Goal: Task Accomplishment & Management: Use online tool/utility

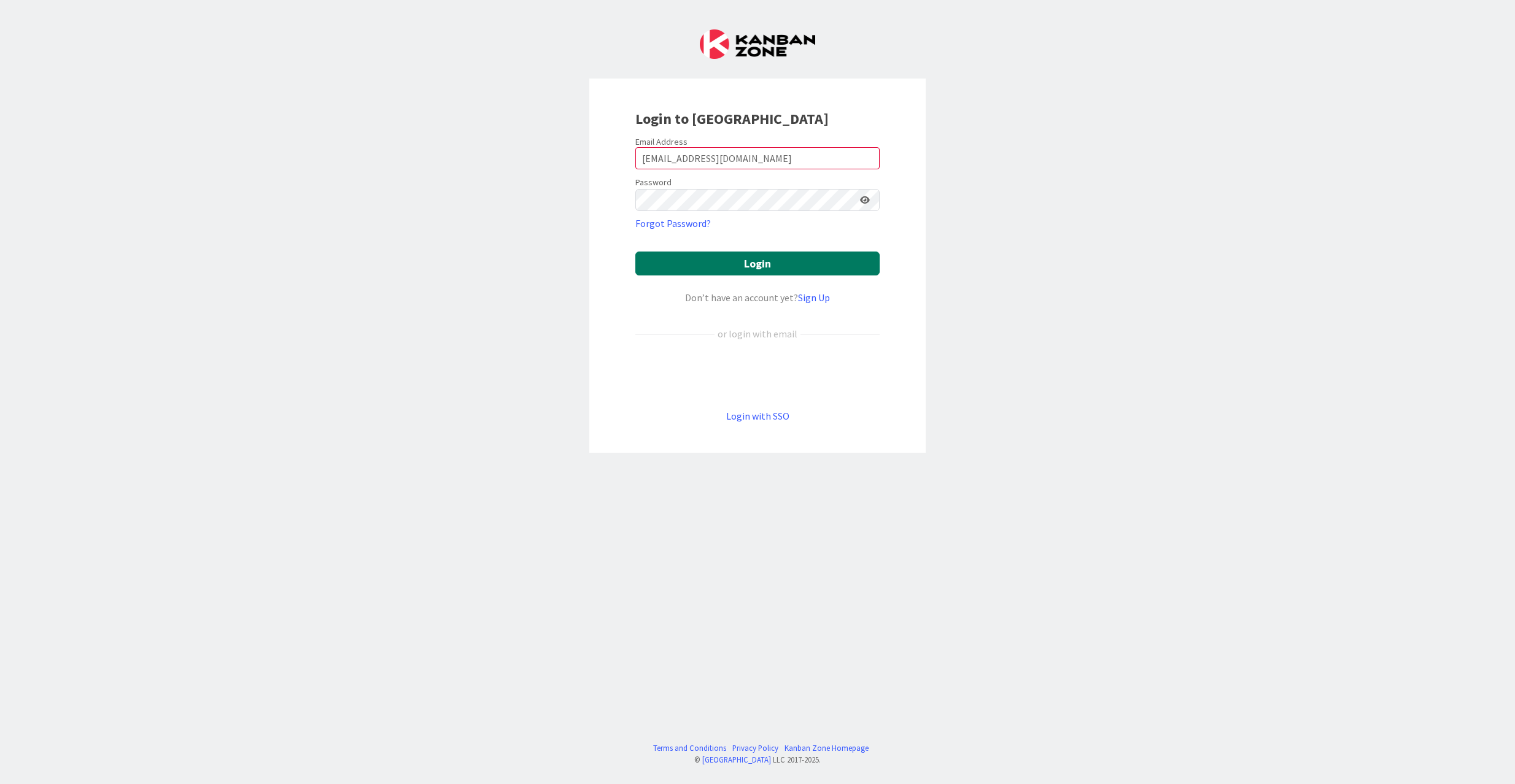
click at [691, 258] on button "Login" at bounding box center [758, 264] width 244 height 24
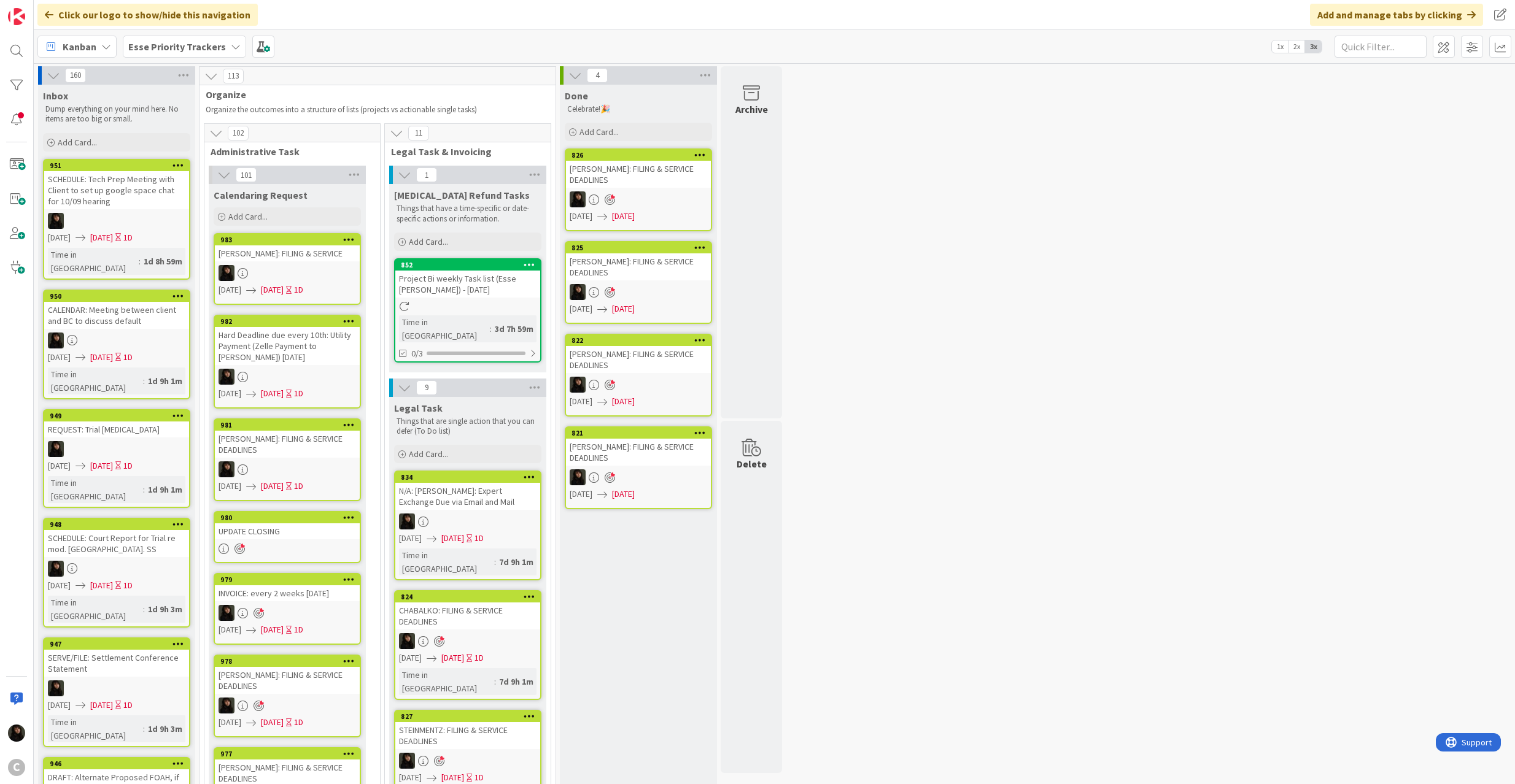
click at [207, 40] on b "Esse Priority Trackers" at bounding box center [177, 46] width 98 height 12
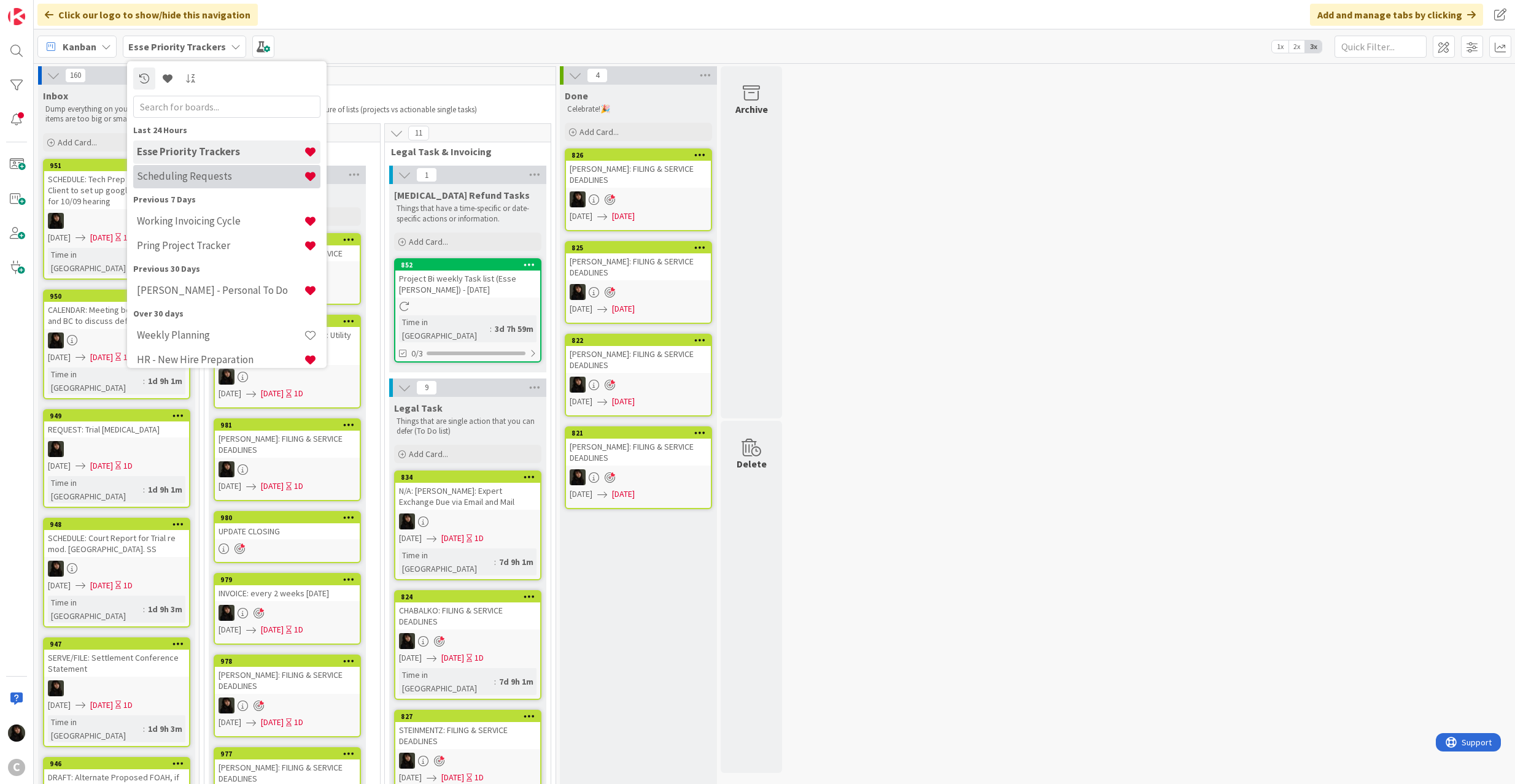
click at [185, 184] on div "Scheduling Requests" at bounding box center [227, 175] width 188 height 23
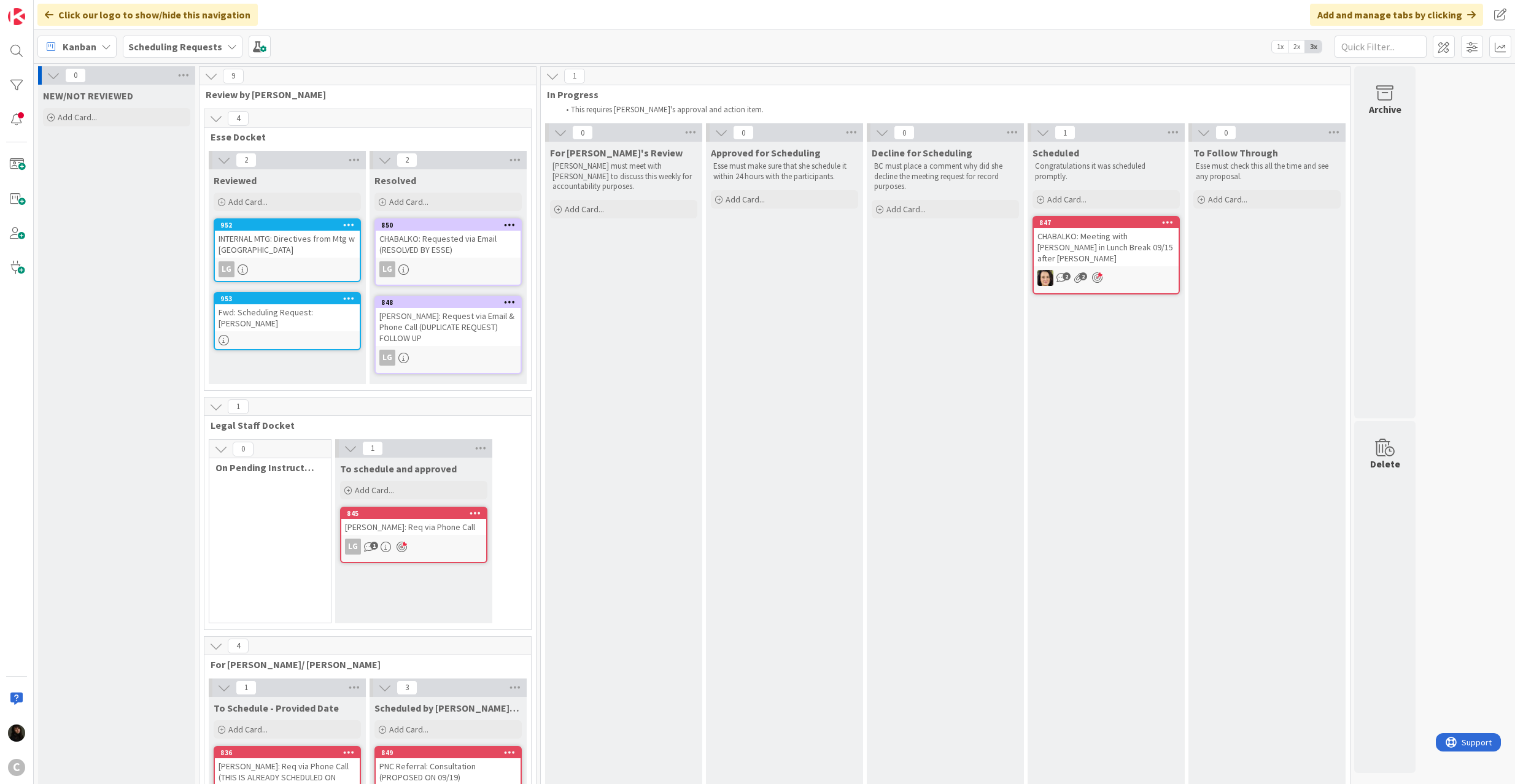
click at [319, 242] on div "INTERNAL MTG: Directives from Mtg w [GEOGRAPHIC_DATA]" at bounding box center [287, 244] width 145 height 27
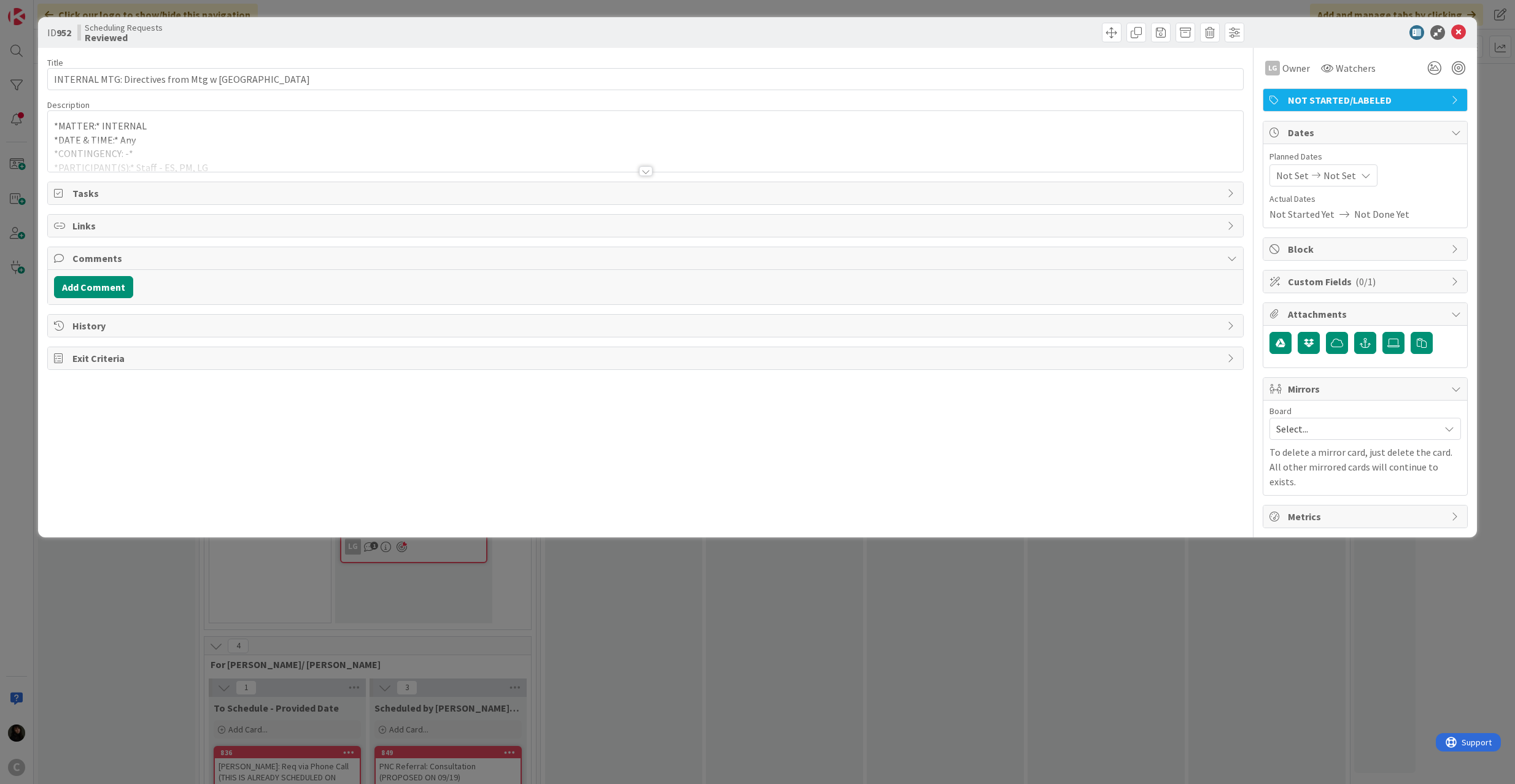
click at [331, 152] on div at bounding box center [646, 156] width 1196 height 31
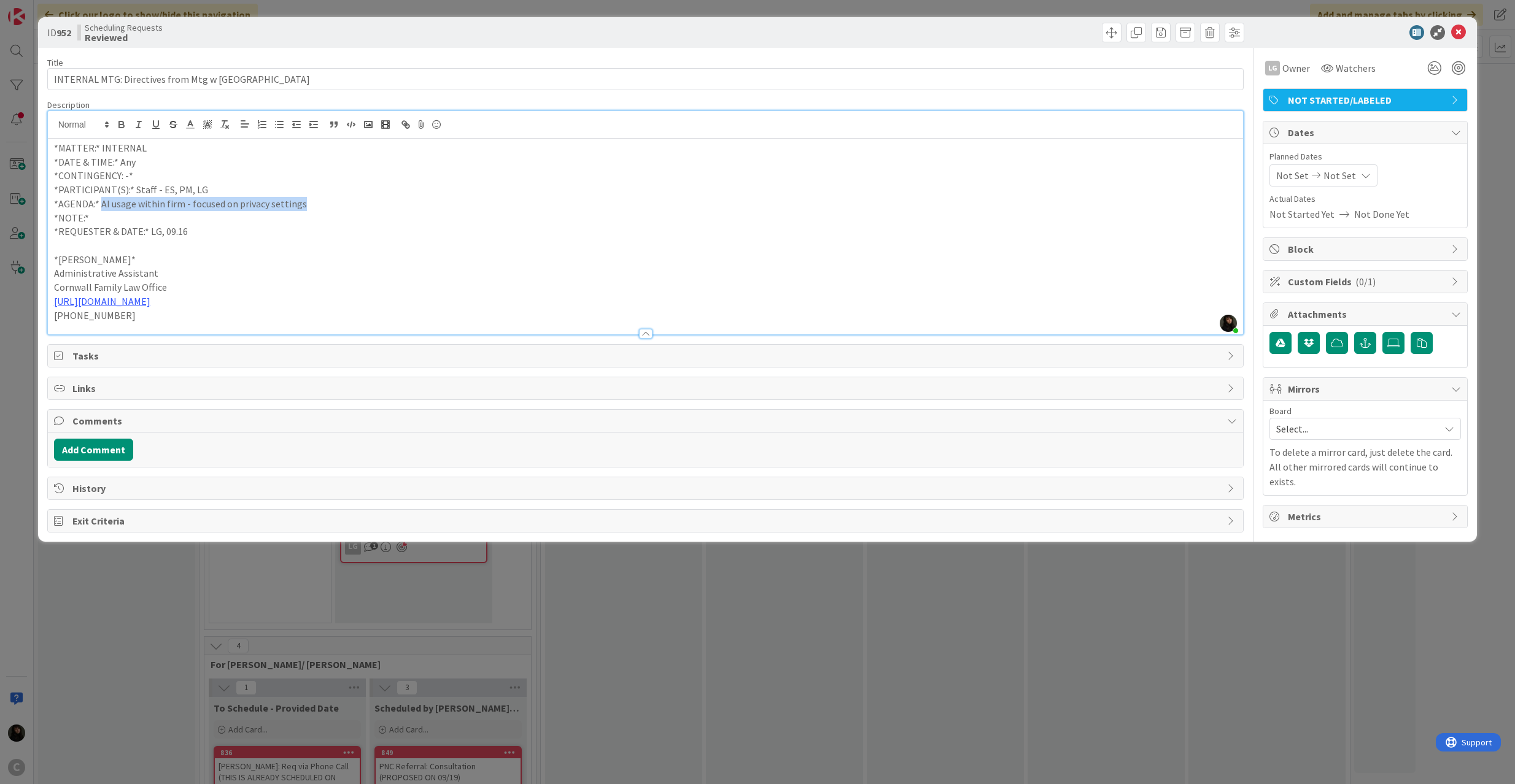
drag, startPoint x: 101, startPoint y: 209, endPoint x: 359, endPoint y: 202, distance: 258.1
click at [359, 202] on p "*AGENDA:* AI usage within firm - focused on privacy settings" at bounding box center [646, 204] width 1184 height 14
copy p "AI usage within firm - focused on privacy settings"
click at [280, 275] on p "Administrative Assistant" at bounding box center [646, 273] width 1184 height 14
click at [1465, 32] on icon at bounding box center [1458, 33] width 15 height 15
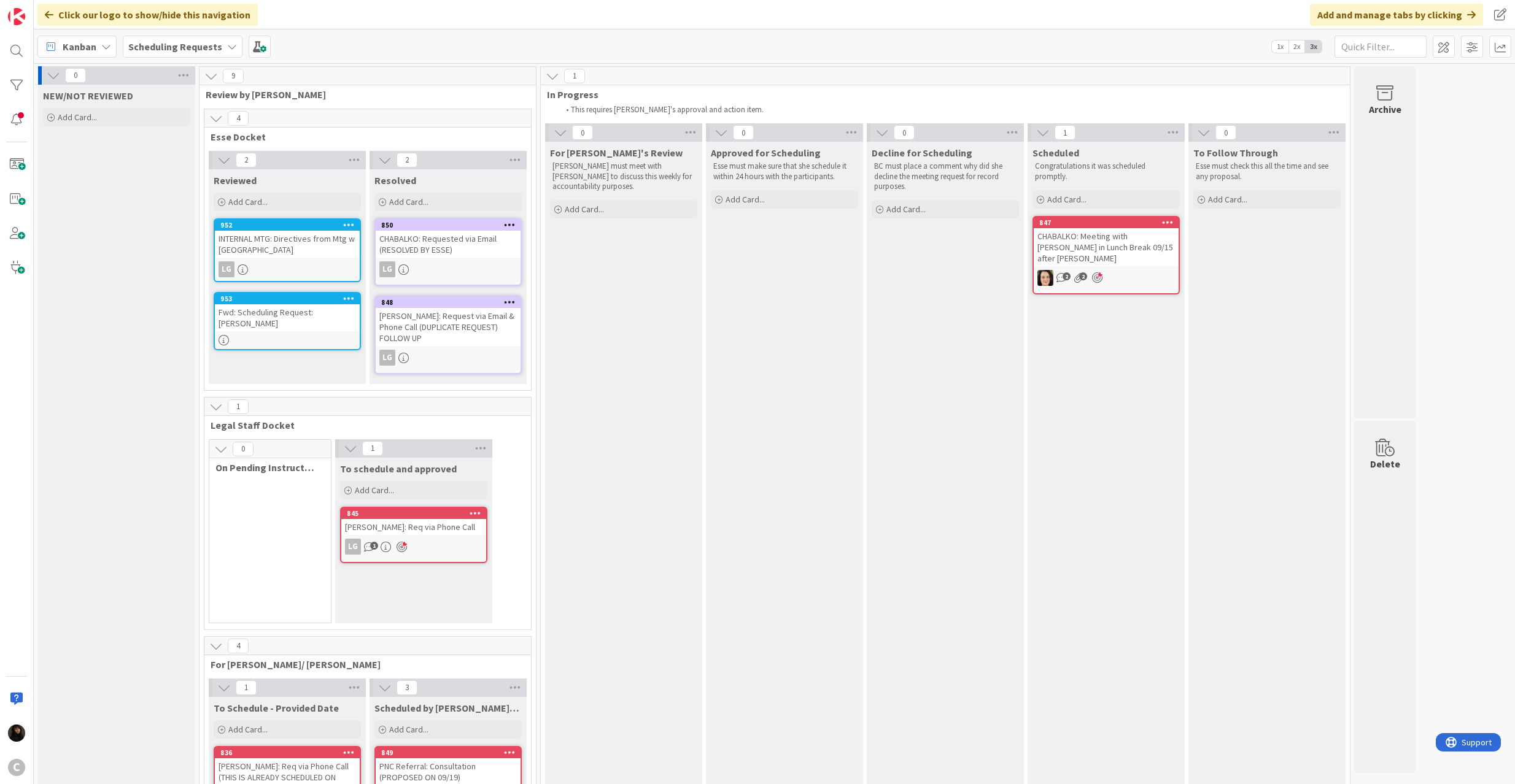
click at [289, 307] on div "Fwd: Scheduling Request: [PERSON_NAME]" at bounding box center [287, 318] width 145 height 27
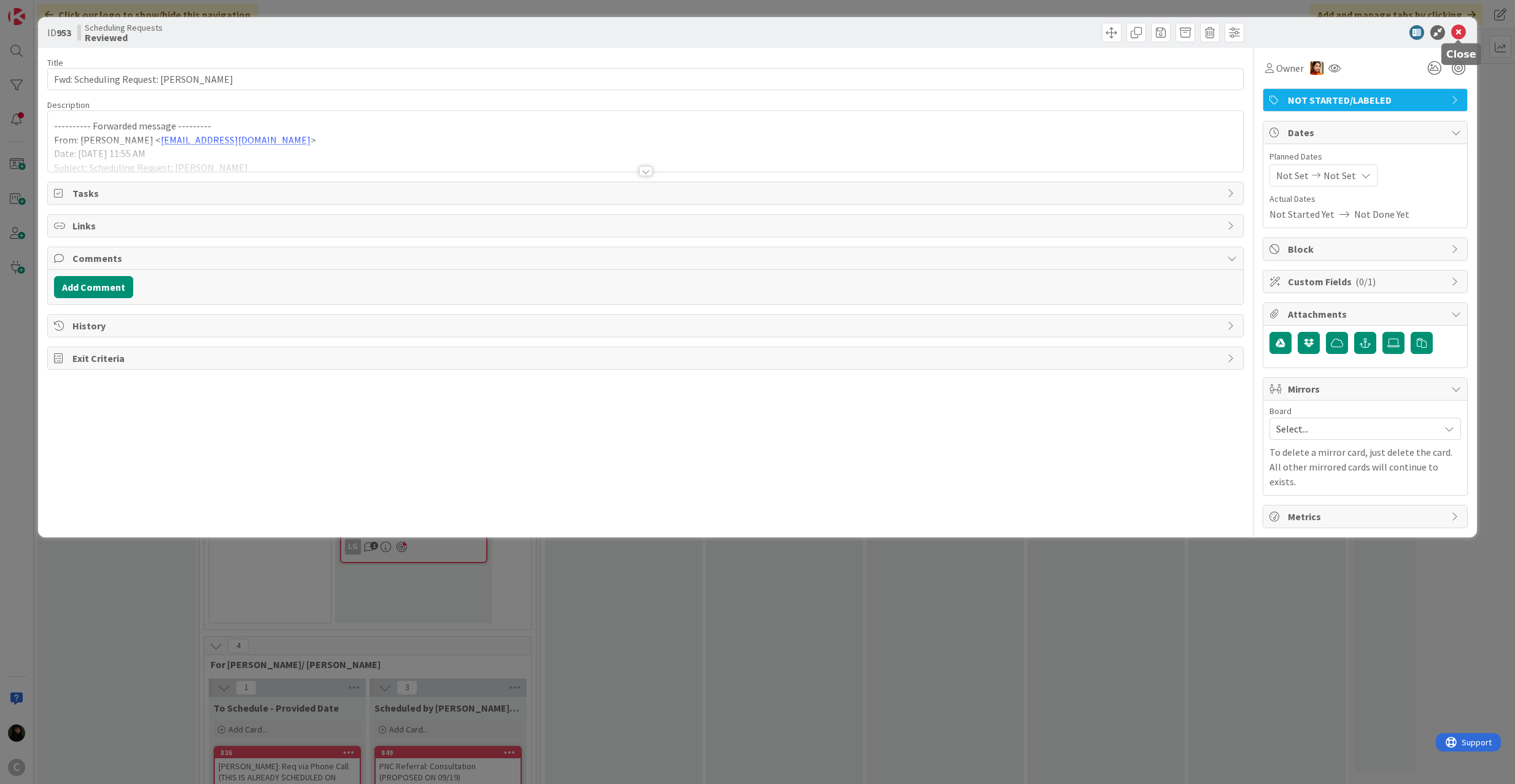
click at [1458, 30] on icon at bounding box center [1458, 33] width 15 height 15
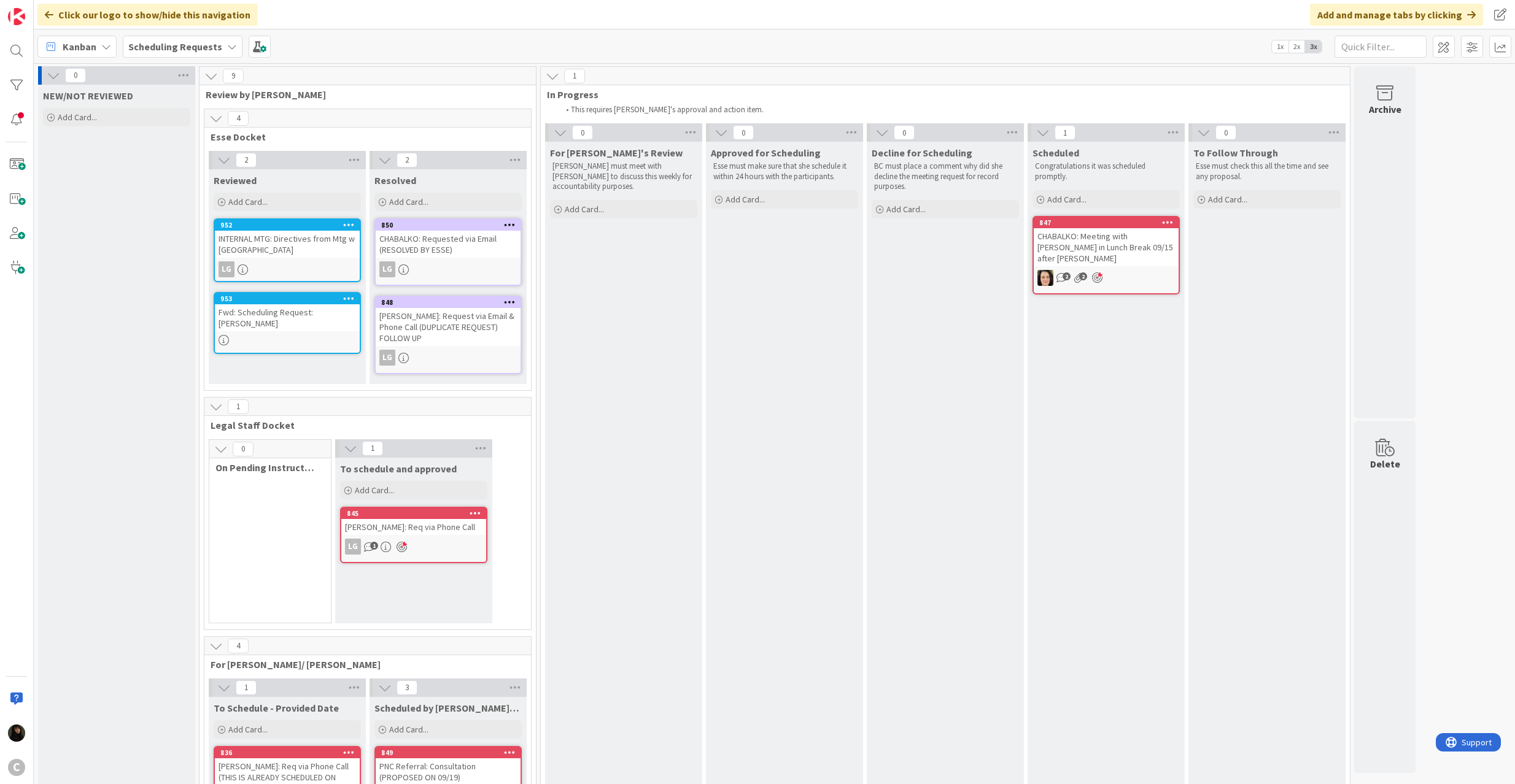
click at [299, 234] on div "INTERNAL MTG: Directives from Mtg w [GEOGRAPHIC_DATA]" at bounding box center [287, 244] width 145 height 27
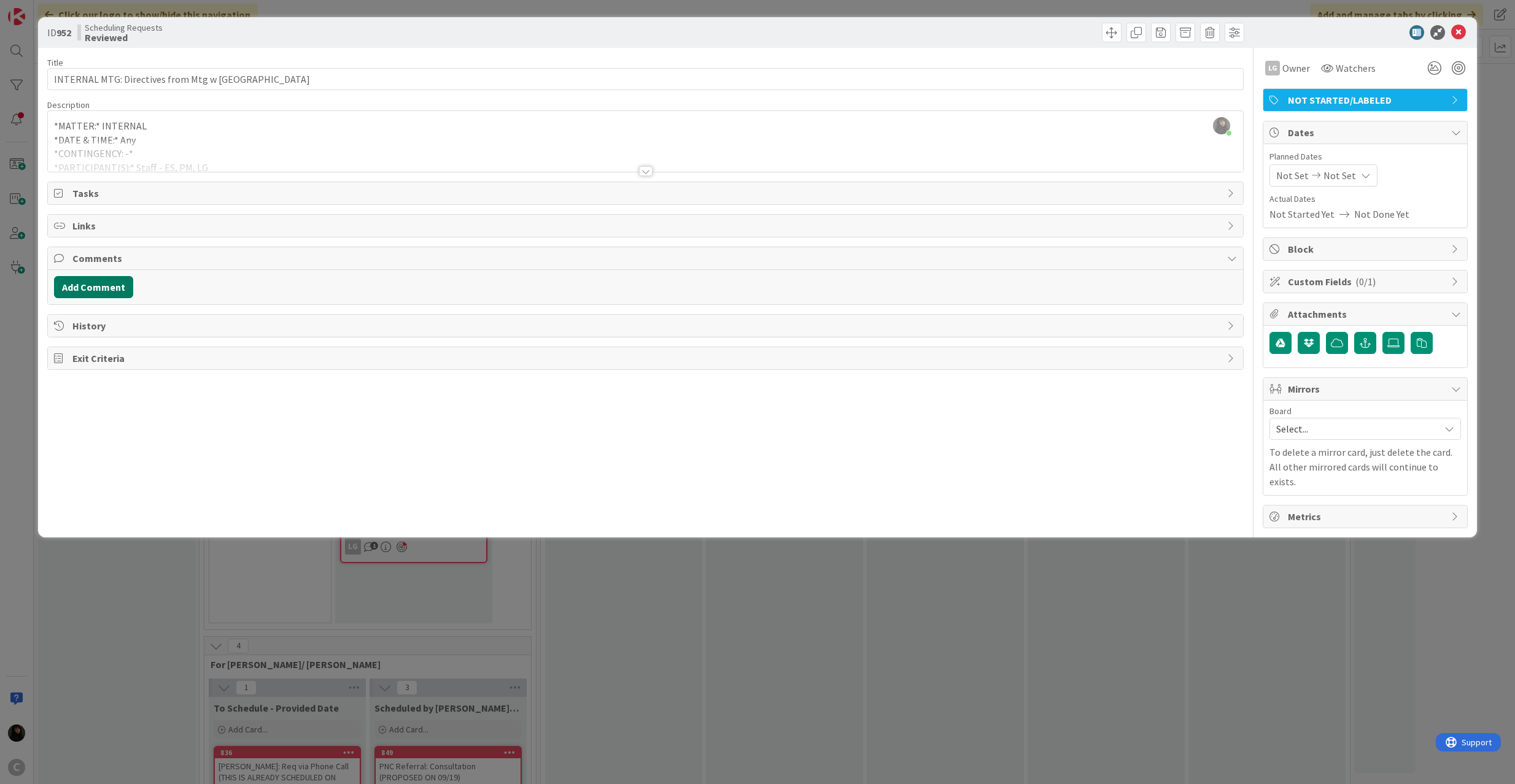
click at [91, 285] on button "Add Comment" at bounding box center [93, 287] width 79 height 22
click at [238, 340] on div "This is scheduled [DATE]" at bounding box center [646, 340] width 1182 height 49
click at [72, 376] on button "Add" at bounding box center [67, 379] width 27 height 15
click at [1337, 98] on span "NOT STARTED/LABELED" at bounding box center [1366, 100] width 157 height 15
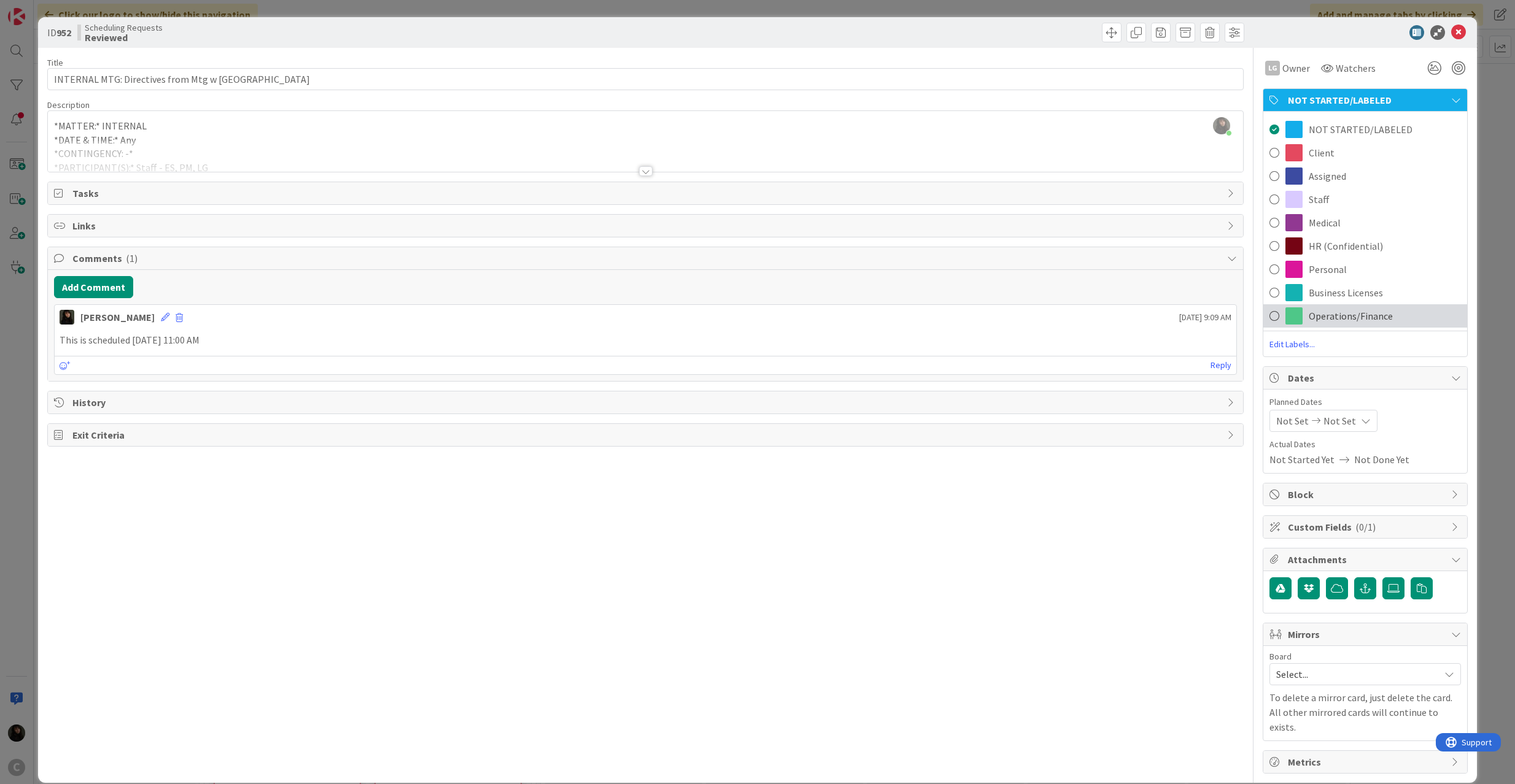
click at [1269, 310] on span at bounding box center [1274, 316] width 10 height 18
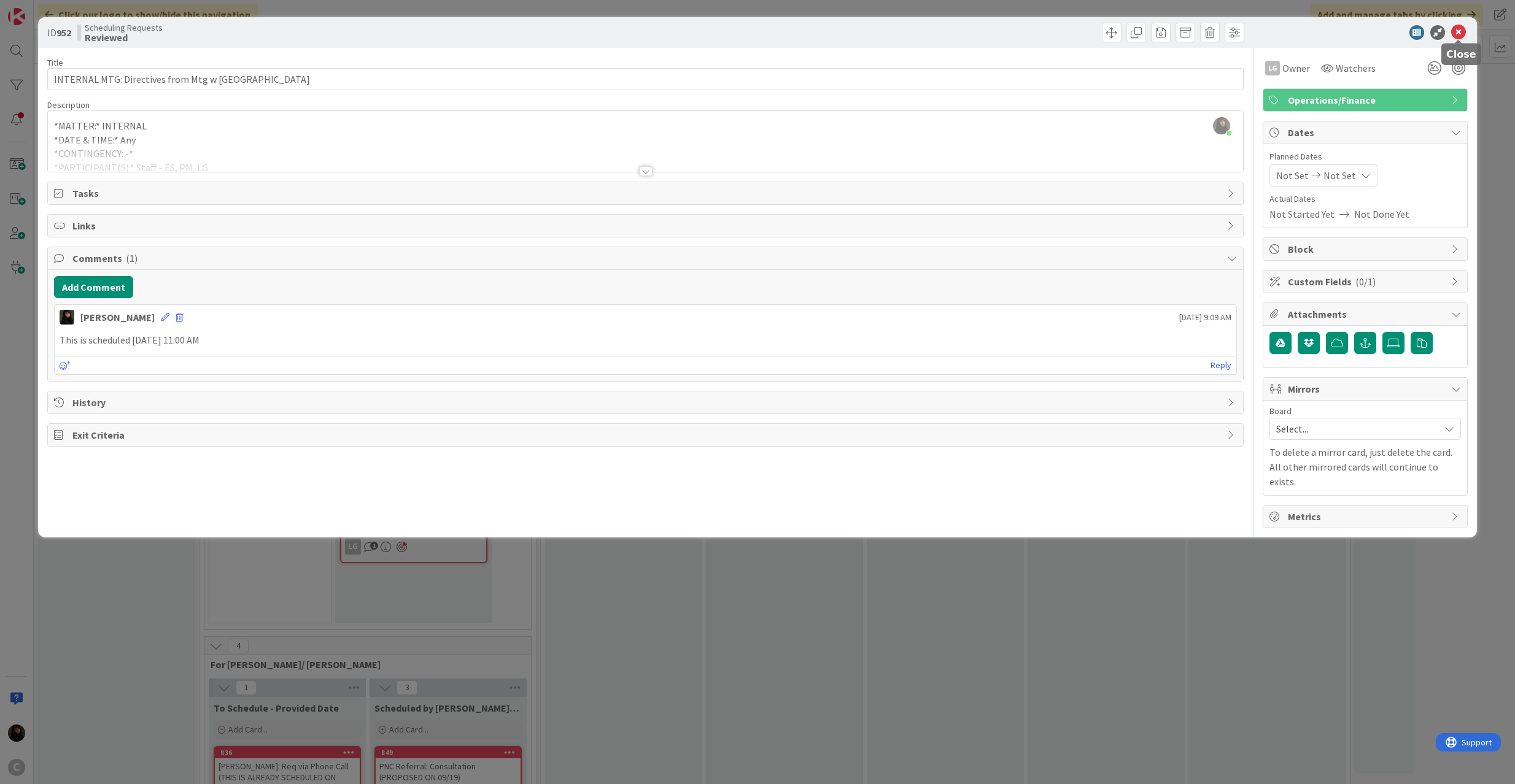
click at [1458, 25] on icon at bounding box center [1458, 33] width 15 height 15
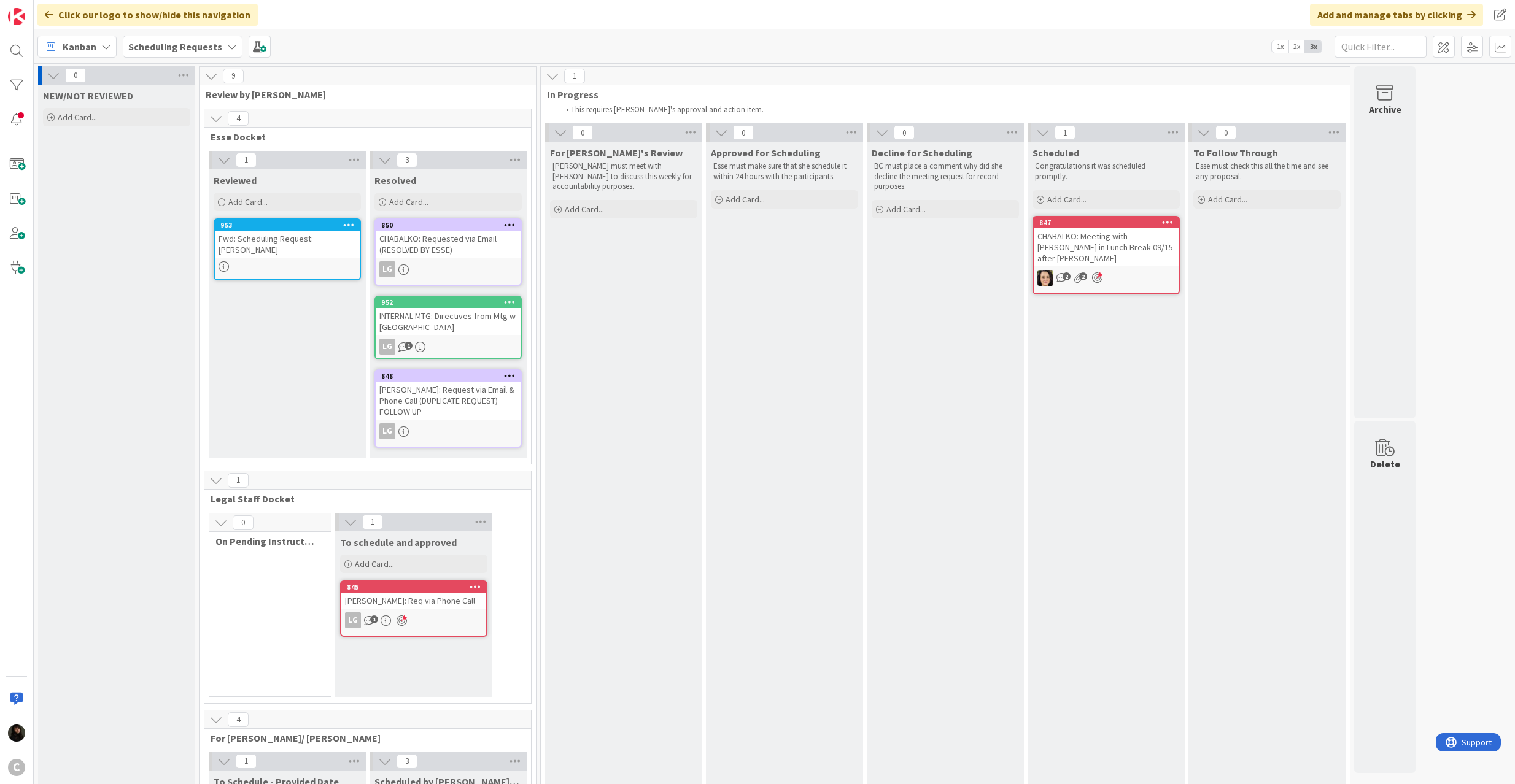
click at [301, 247] on link "953 Fwd: Scheduling Request: [PERSON_NAME]" at bounding box center [287, 250] width 147 height 62
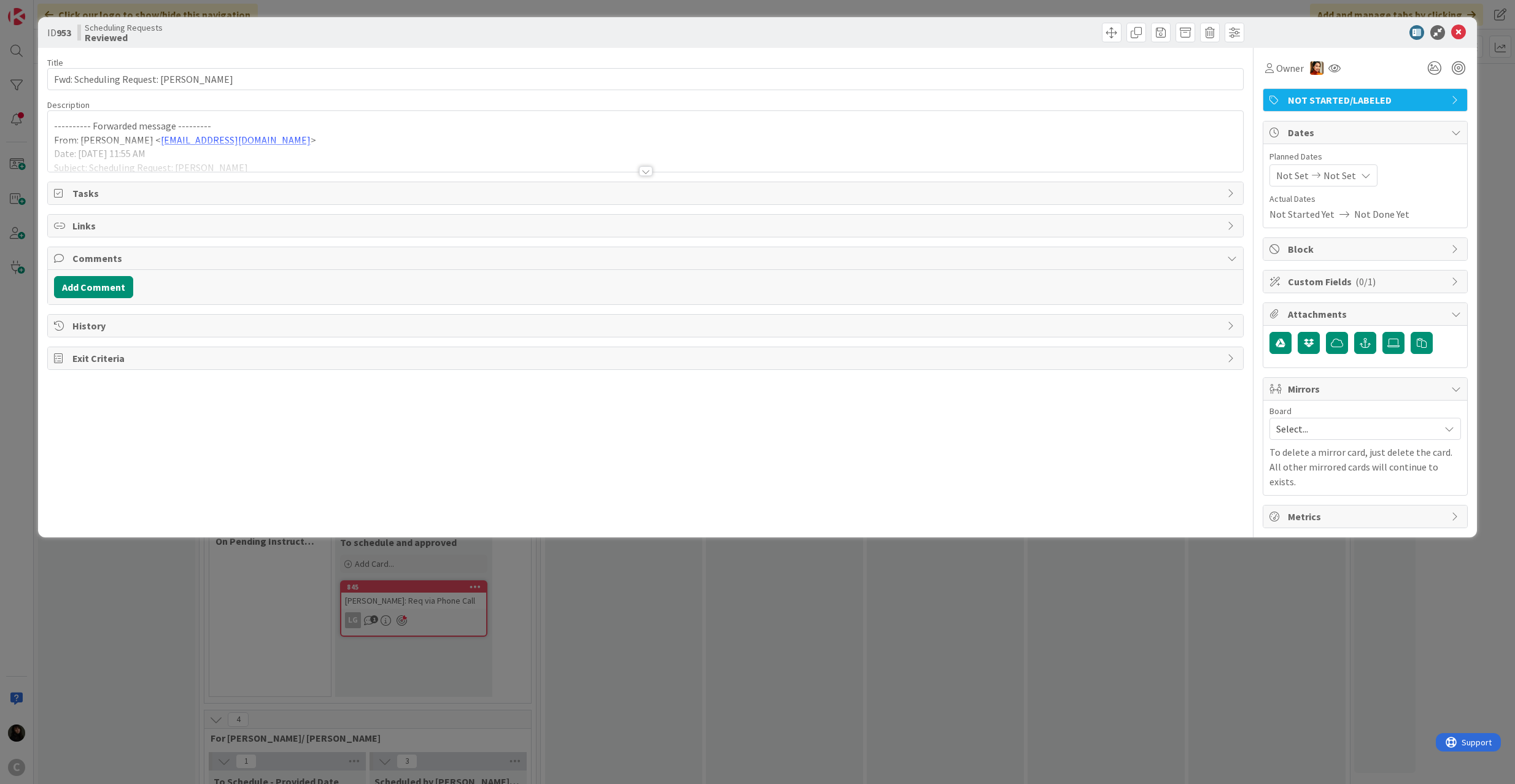
click at [383, 159] on div at bounding box center [646, 156] width 1196 height 31
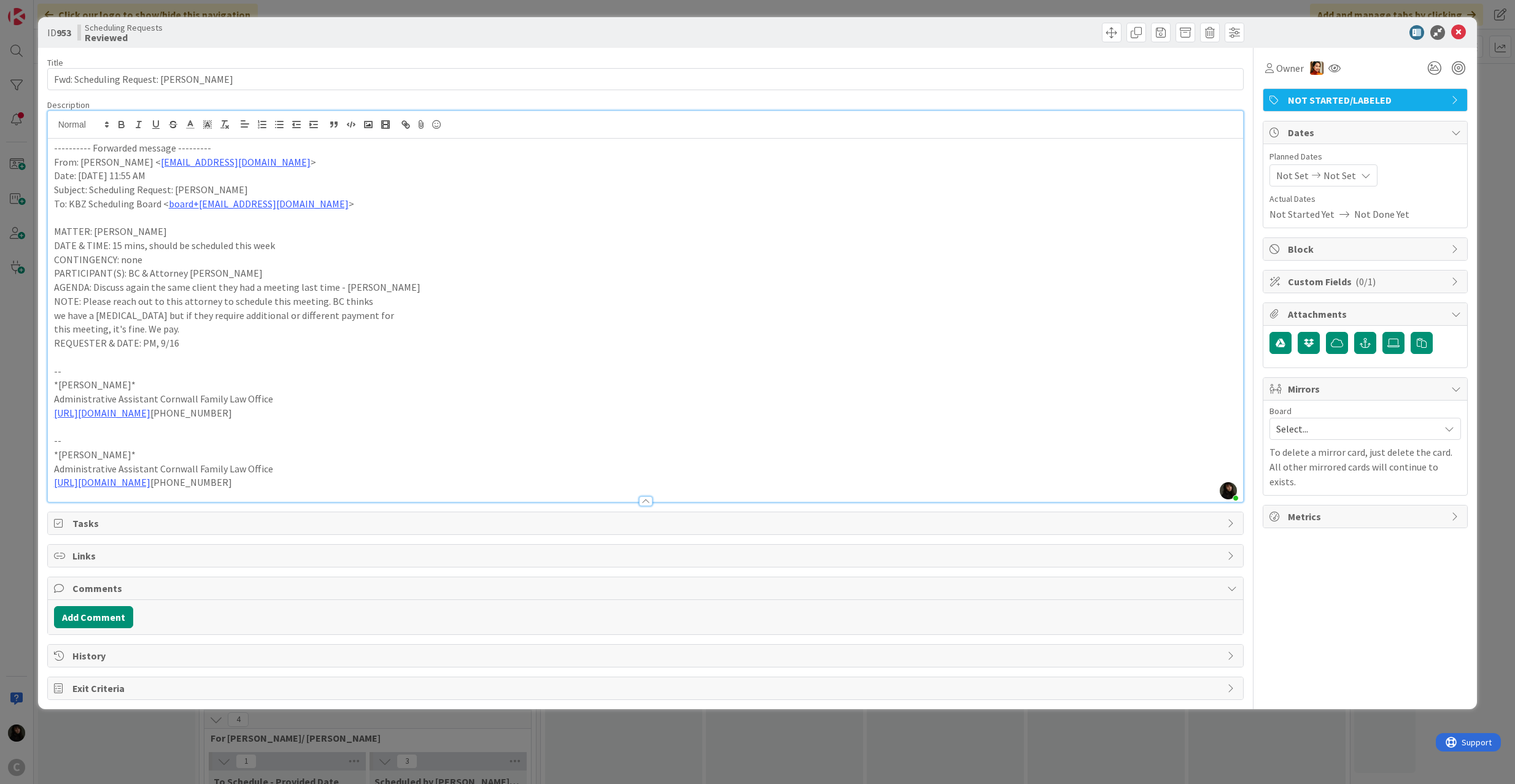
click at [219, 335] on p "this meeting, it's fine. We pay." at bounding box center [646, 329] width 1184 height 14
click at [174, 293] on p "AGENDA: Discuss again the same client they had a meeting last time - [PERSON_NA…" at bounding box center [646, 287] width 1184 height 14
drag, startPoint x: 149, startPoint y: 277, endPoint x: 322, endPoint y: 275, distance: 173.0
click at [322, 275] on p "PARTICIPANT(S): BC & Attorney [PERSON_NAME]" at bounding box center [646, 273] width 1184 height 14
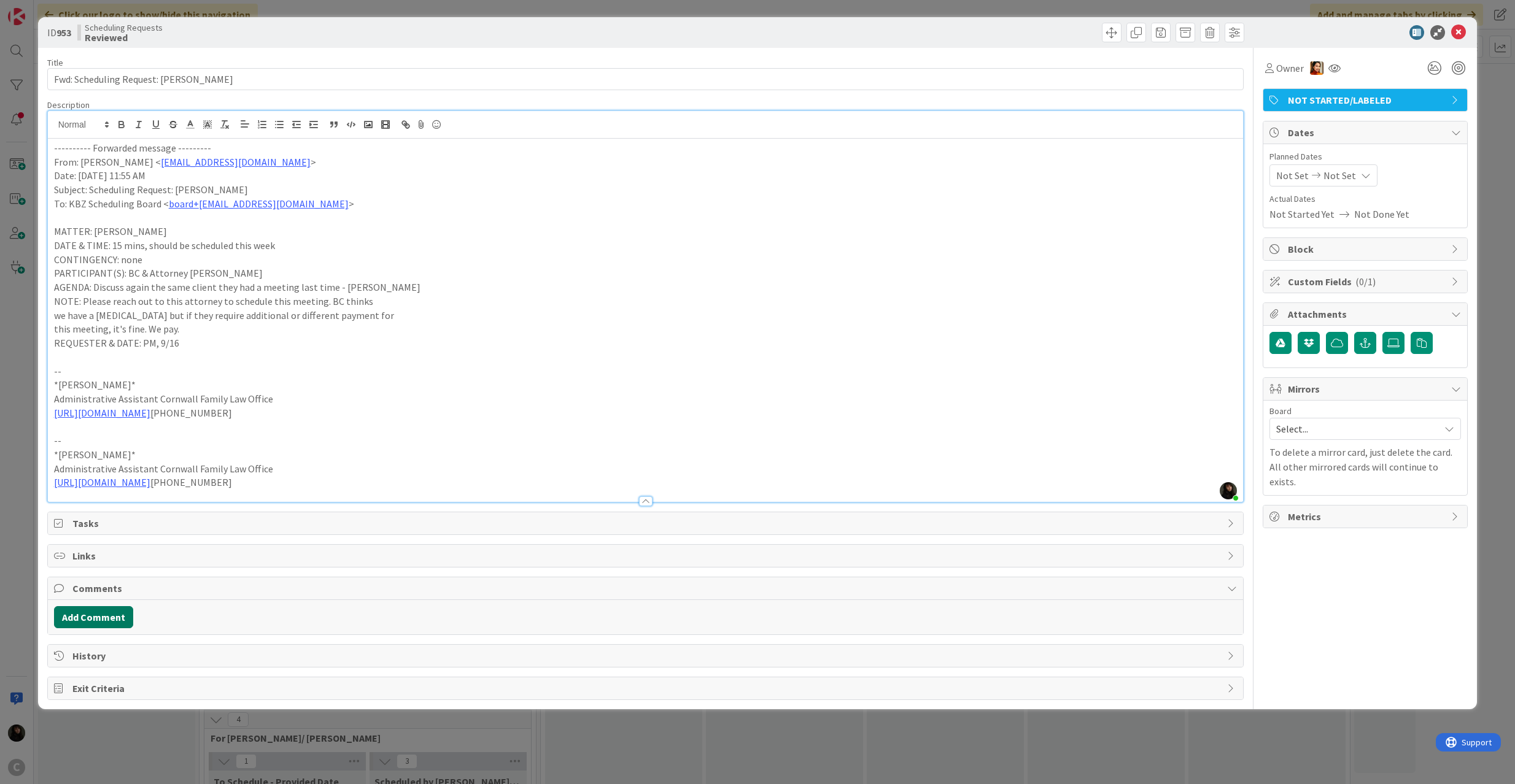
click at [93, 624] on button "Add Comment" at bounding box center [93, 617] width 79 height 22
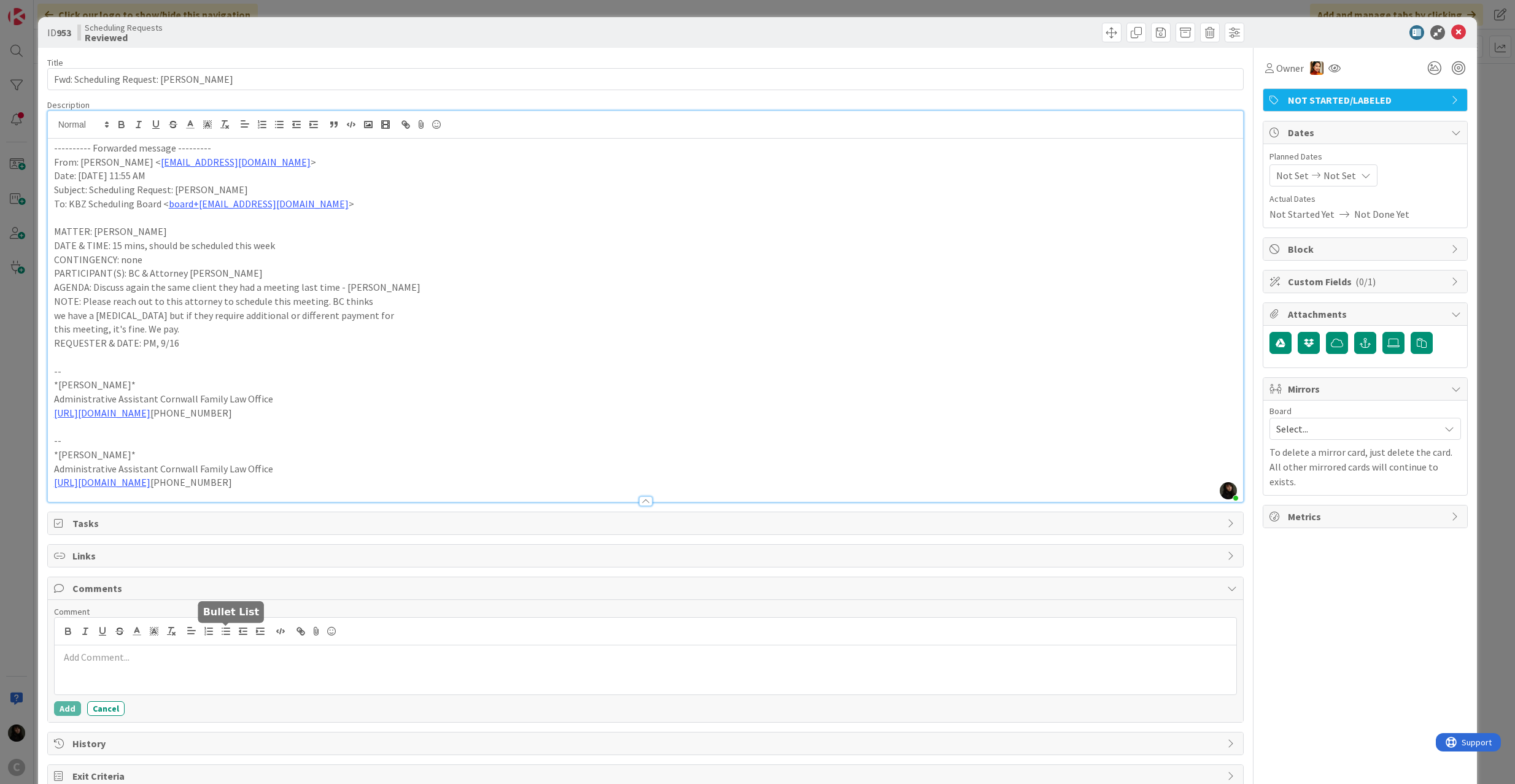
click at [222, 635] on line "button" at bounding box center [222, 635] width 0 height 0
click at [546, 659] on p "[PERSON_NAME] schedule is full this week. This can't happen but we both have ag…" at bounding box center [646, 657] width 1172 height 14
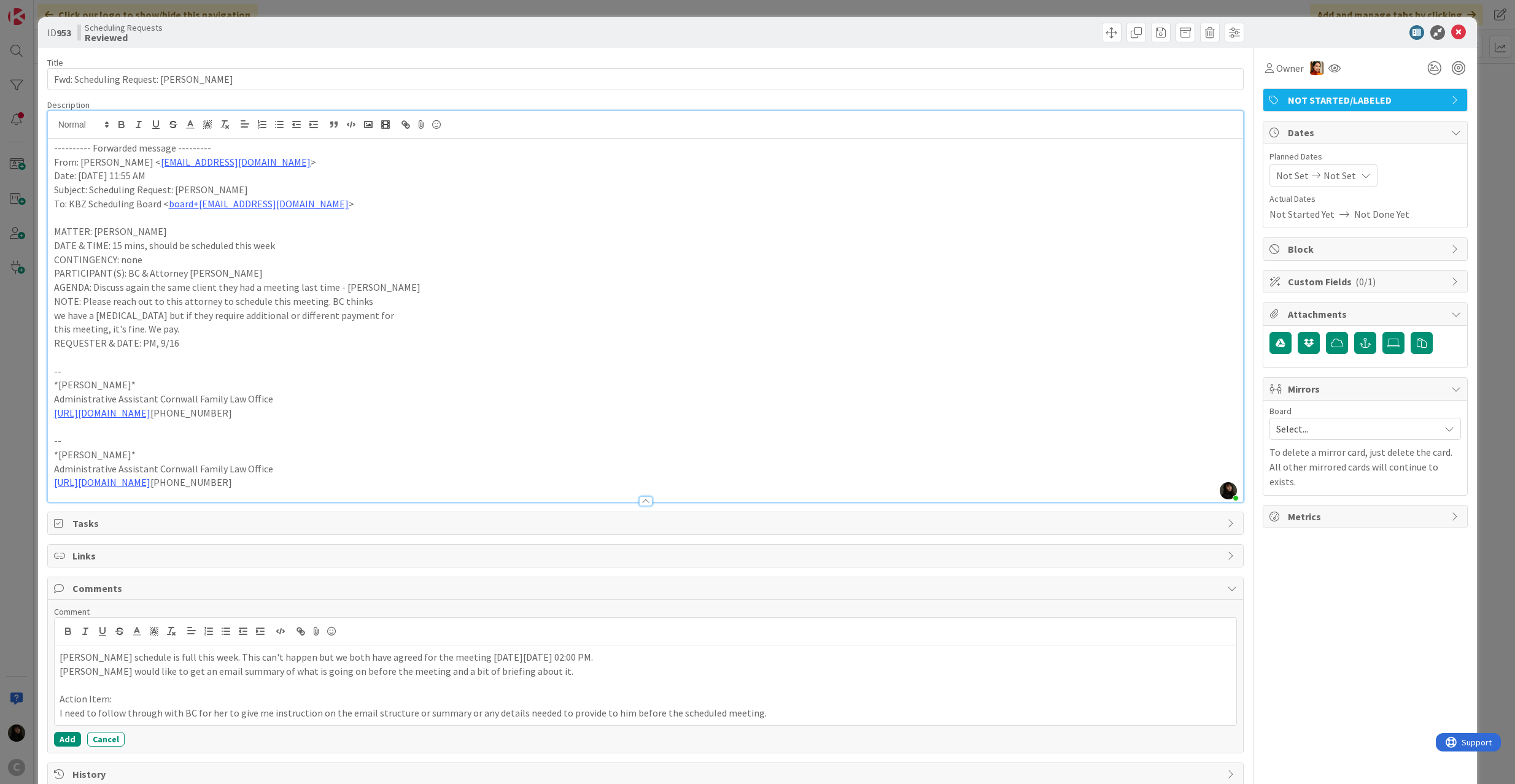
click at [1310, 99] on span "NOT STARTED/LABELED" at bounding box center [1366, 100] width 157 height 15
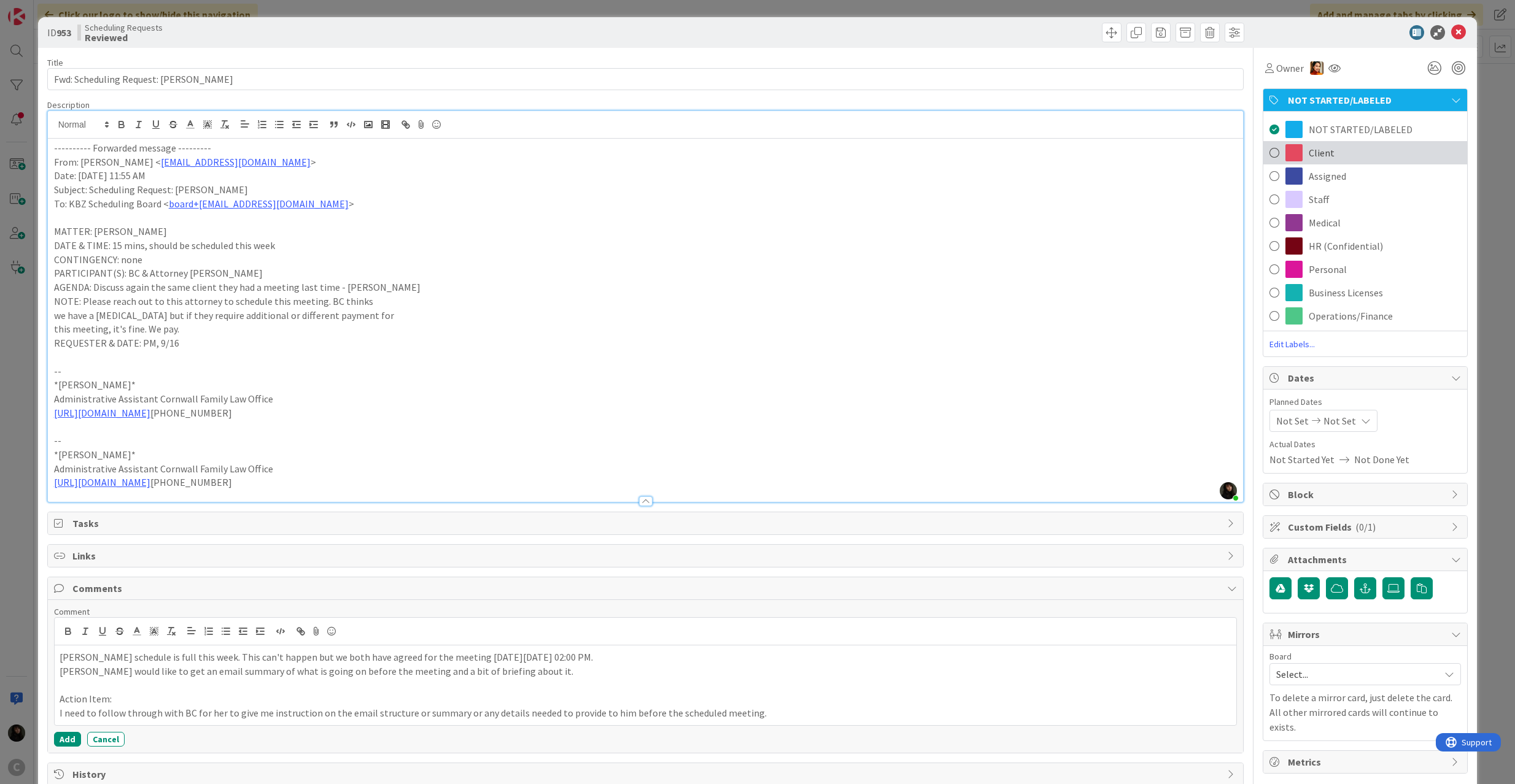
click at [1296, 154] on div "Client" at bounding box center [1366, 152] width 204 height 23
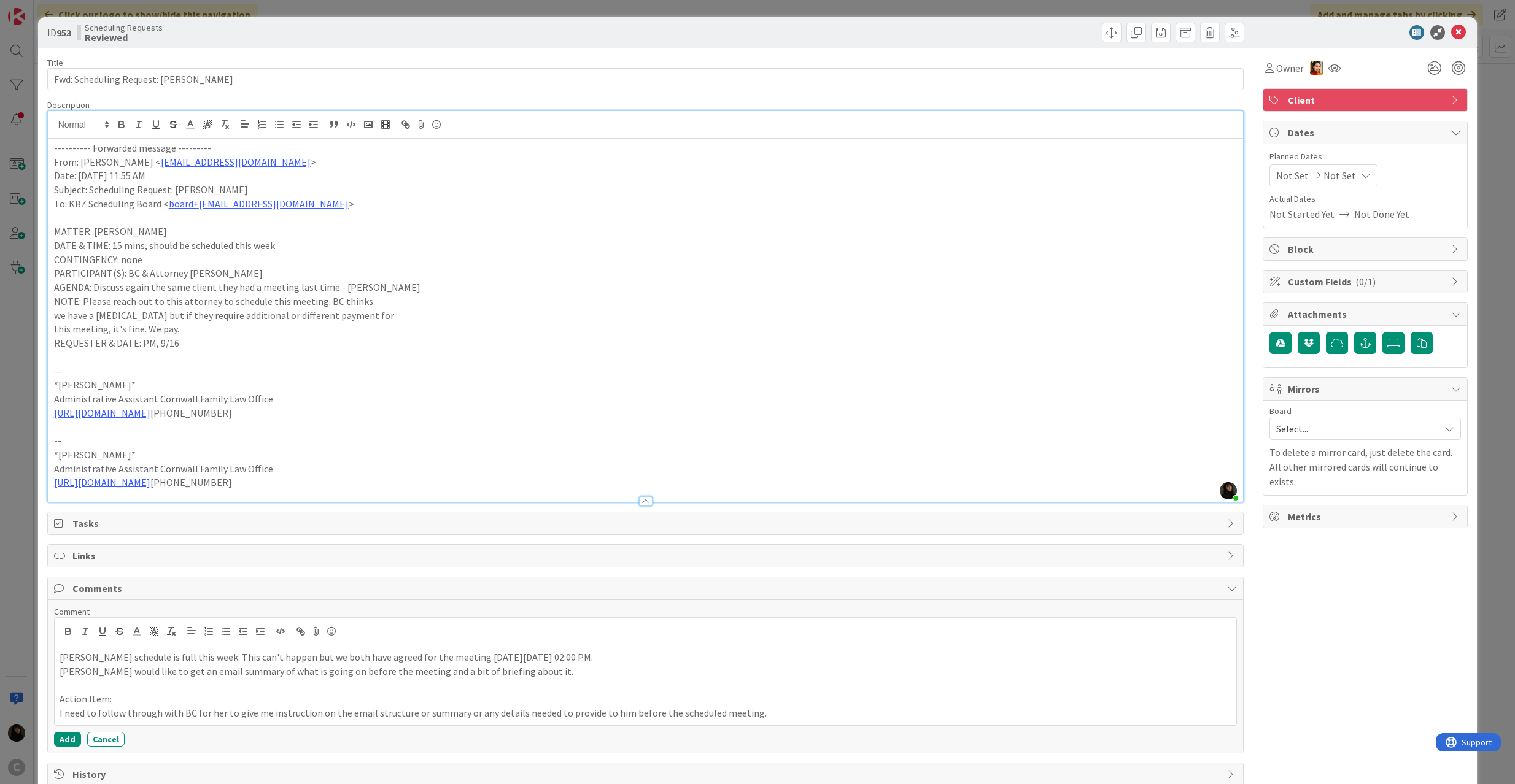
click at [62, 751] on div "Comment [PERSON_NAME] schedule is full this week. This can't happen but we both…" at bounding box center [646, 676] width 1196 height 153
click at [67, 746] on button "Add" at bounding box center [67, 739] width 27 height 15
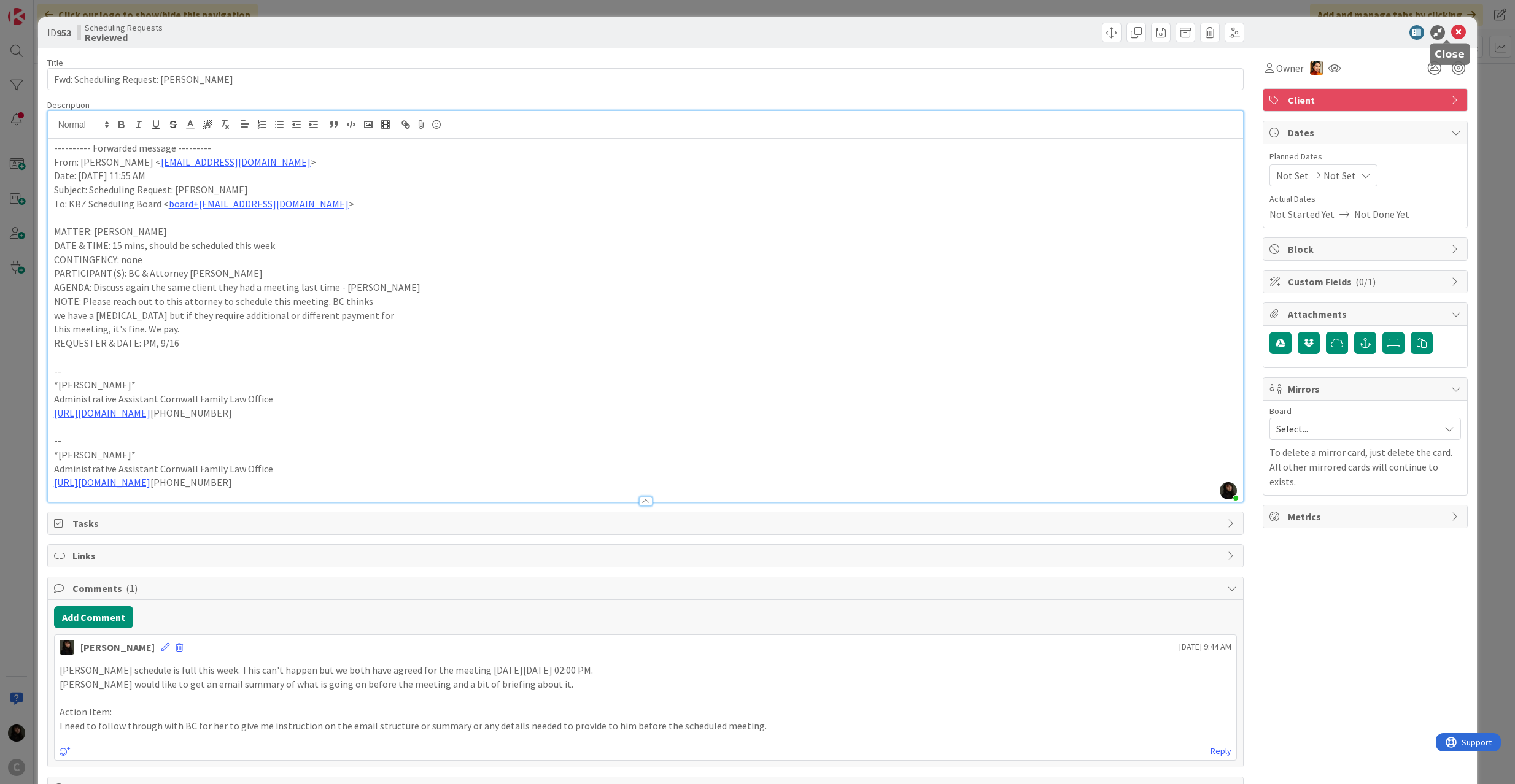
click at [1451, 28] on icon at bounding box center [1458, 33] width 15 height 15
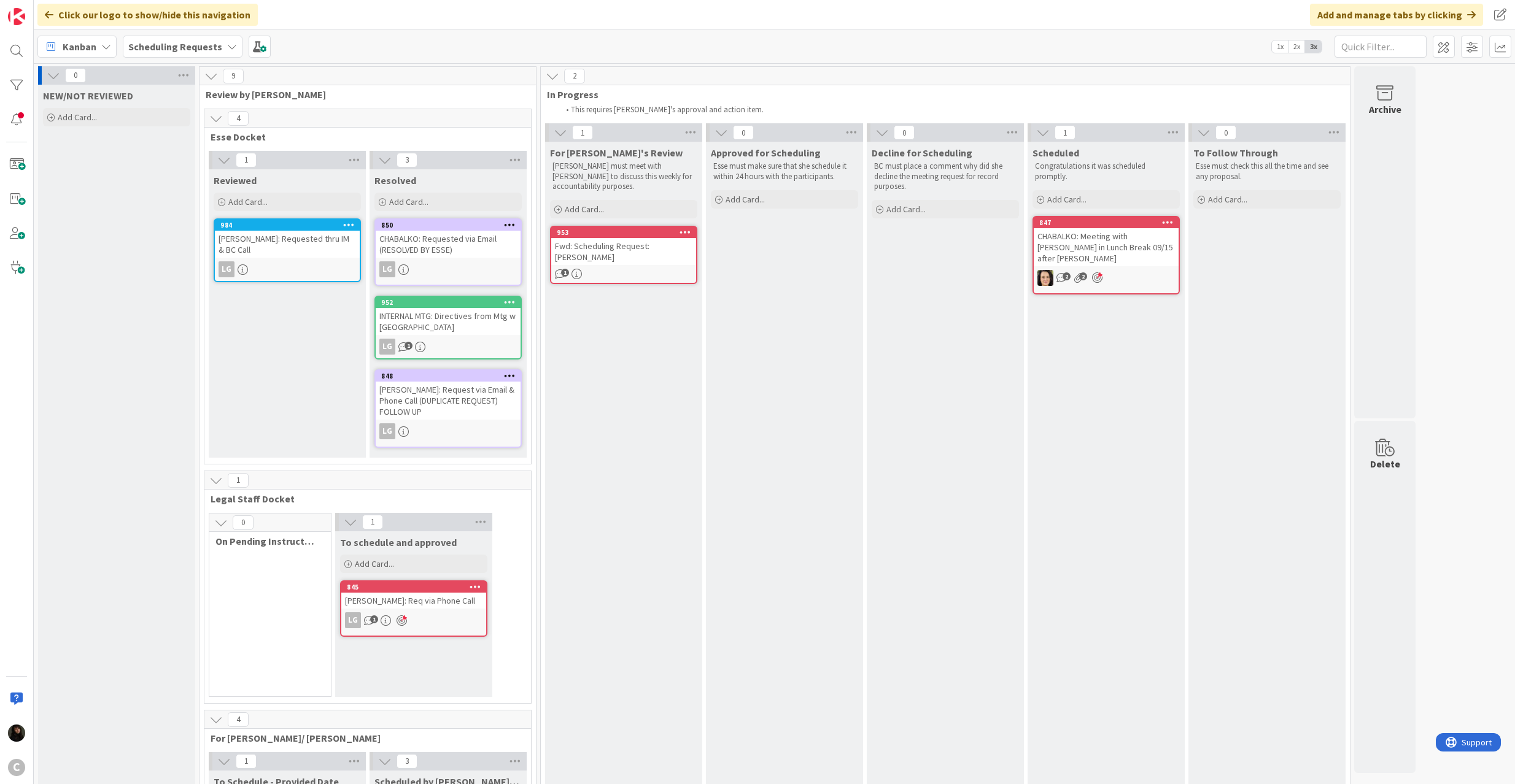
click at [644, 244] on div "Fwd: Scheduling Request: [PERSON_NAME]" at bounding box center [624, 251] width 145 height 27
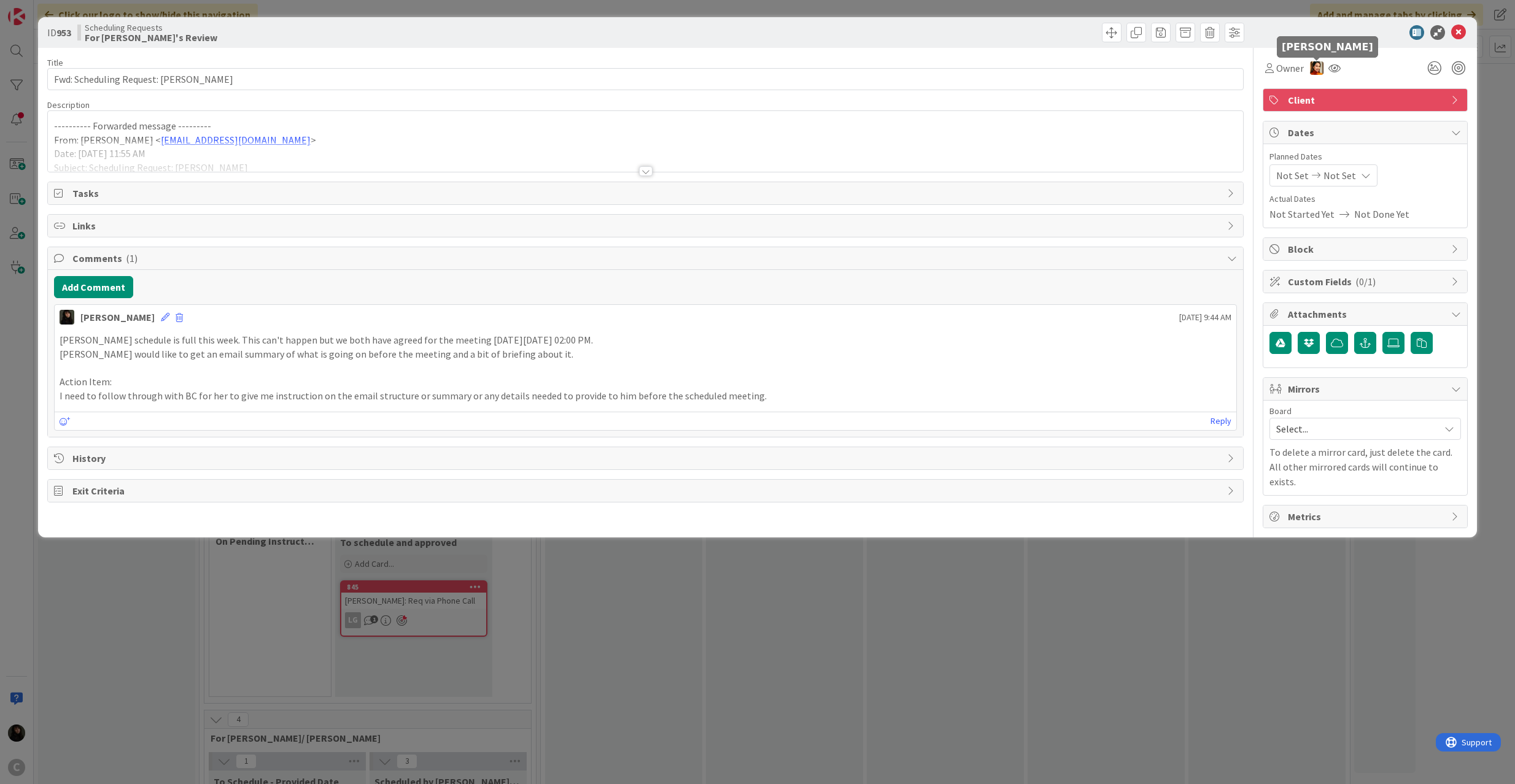
click at [1320, 67] on img at bounding box center [1317, 68] width 13 height 13
click at [1292, 86] on link "Remove" at bounding box center [1274, 91] width 97 height 20
click at [1292, 71] on span "Owner" at bounding box center [1290, 68] width 28 height 15
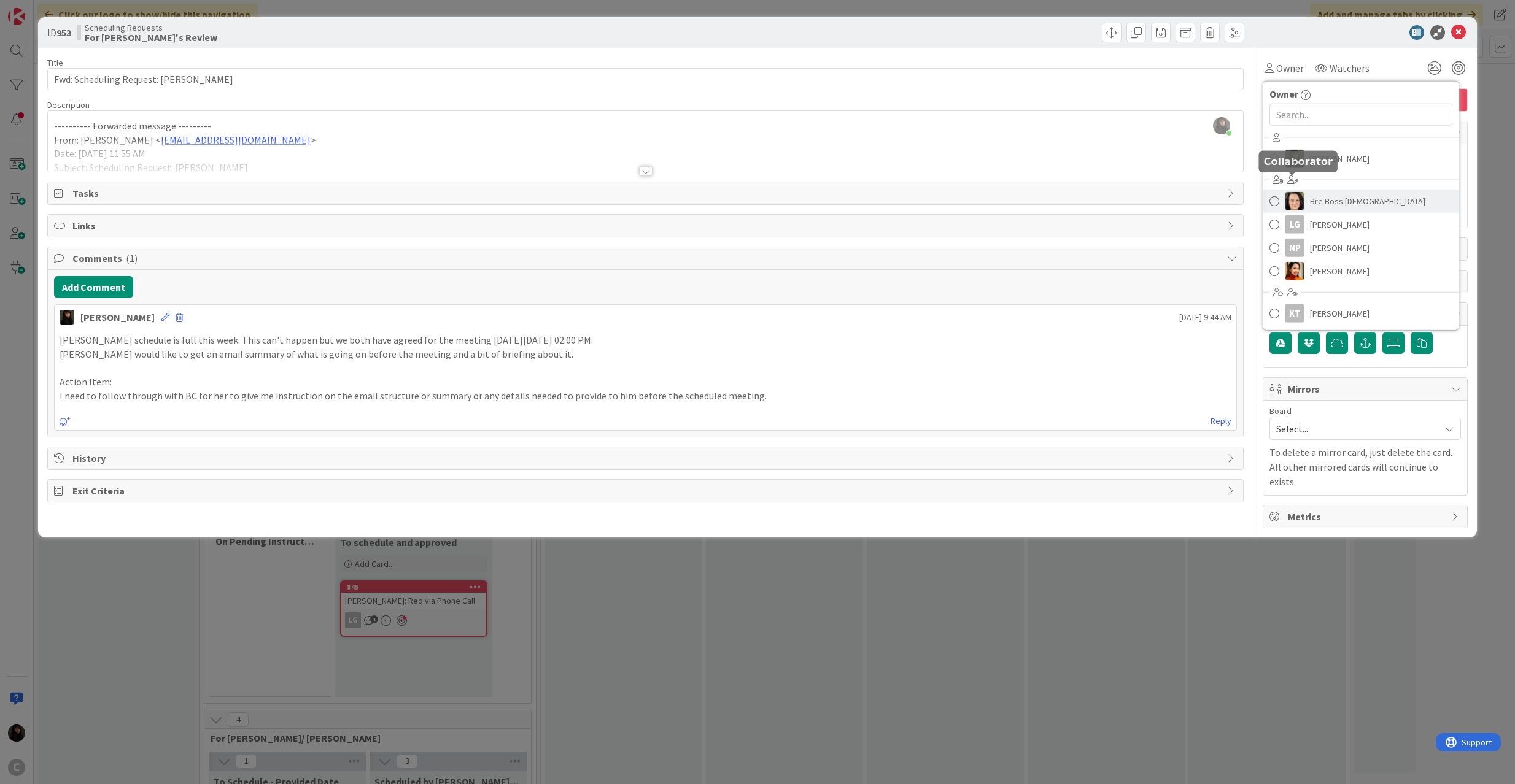
click at [1283, 200] on link "Bre Boss [DEMOGRAPHIC_DATA]" at bounding box center [1361, 201] width 195 height 23
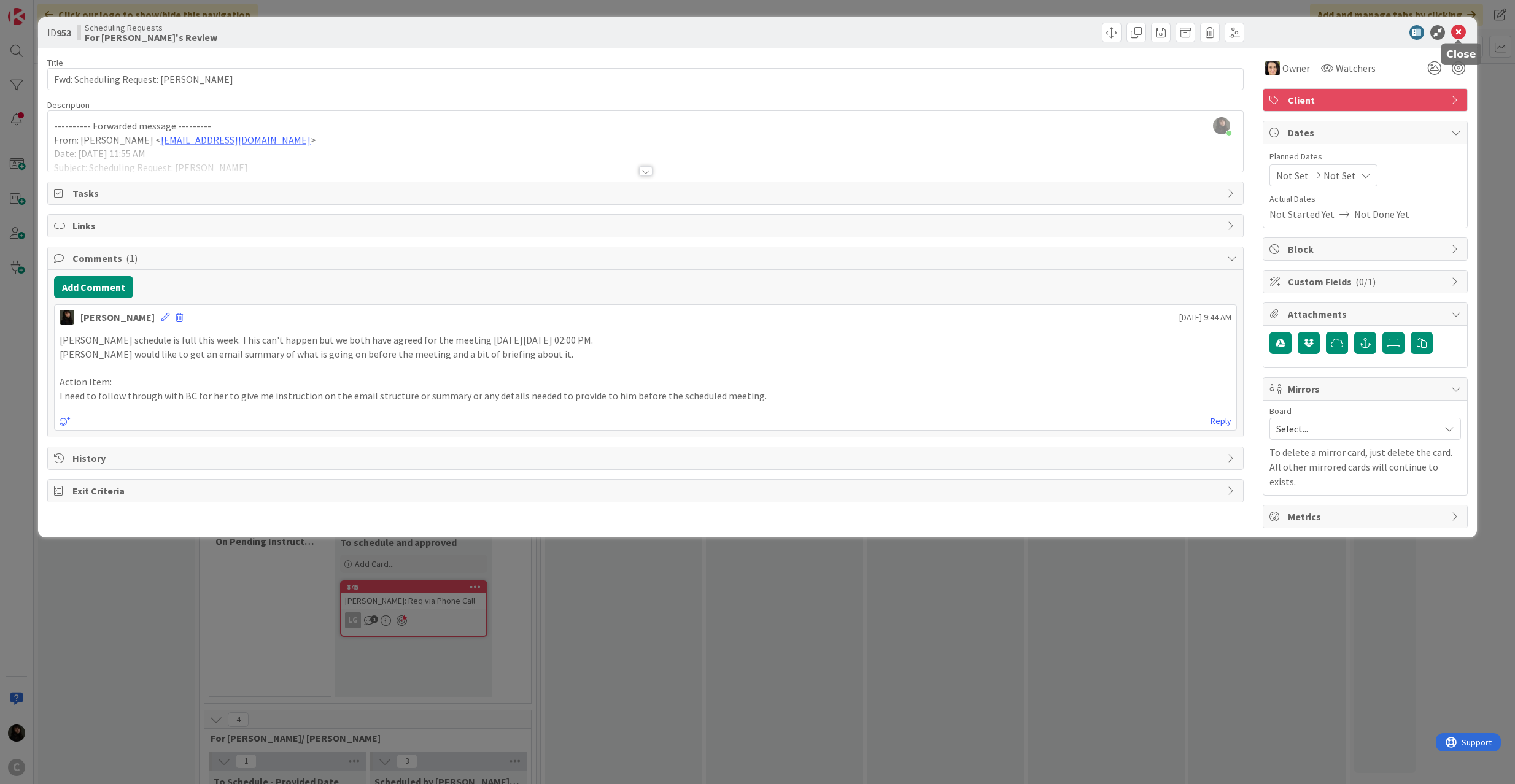
click at [1458, 30] on icon at bounding box center [1458, 33] width 15 height 15
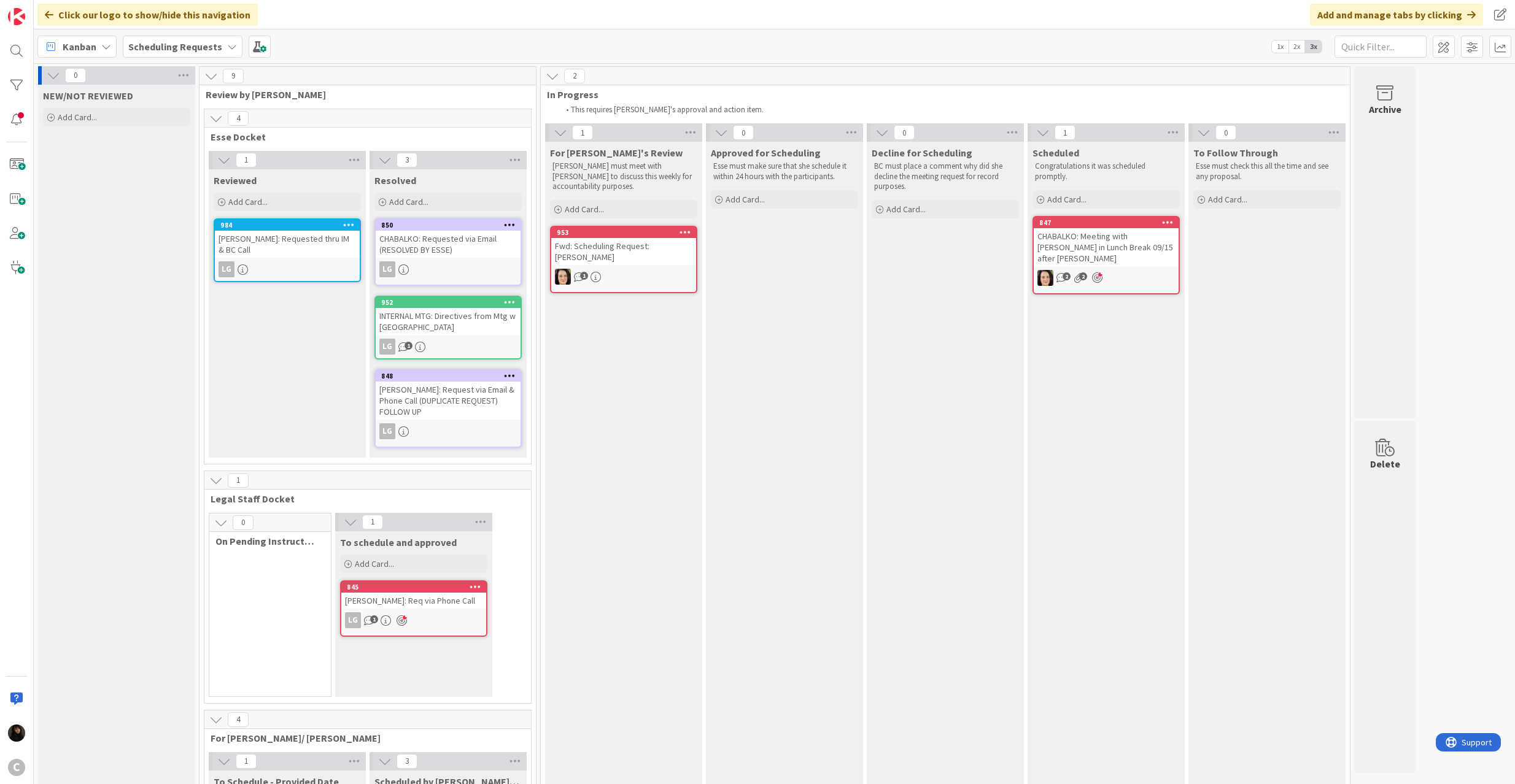
click at [332, 251] on div "[PERSON_NAME]: Requested thru IM & BC Call" at bounding box center [287, 244] width 145 height 27
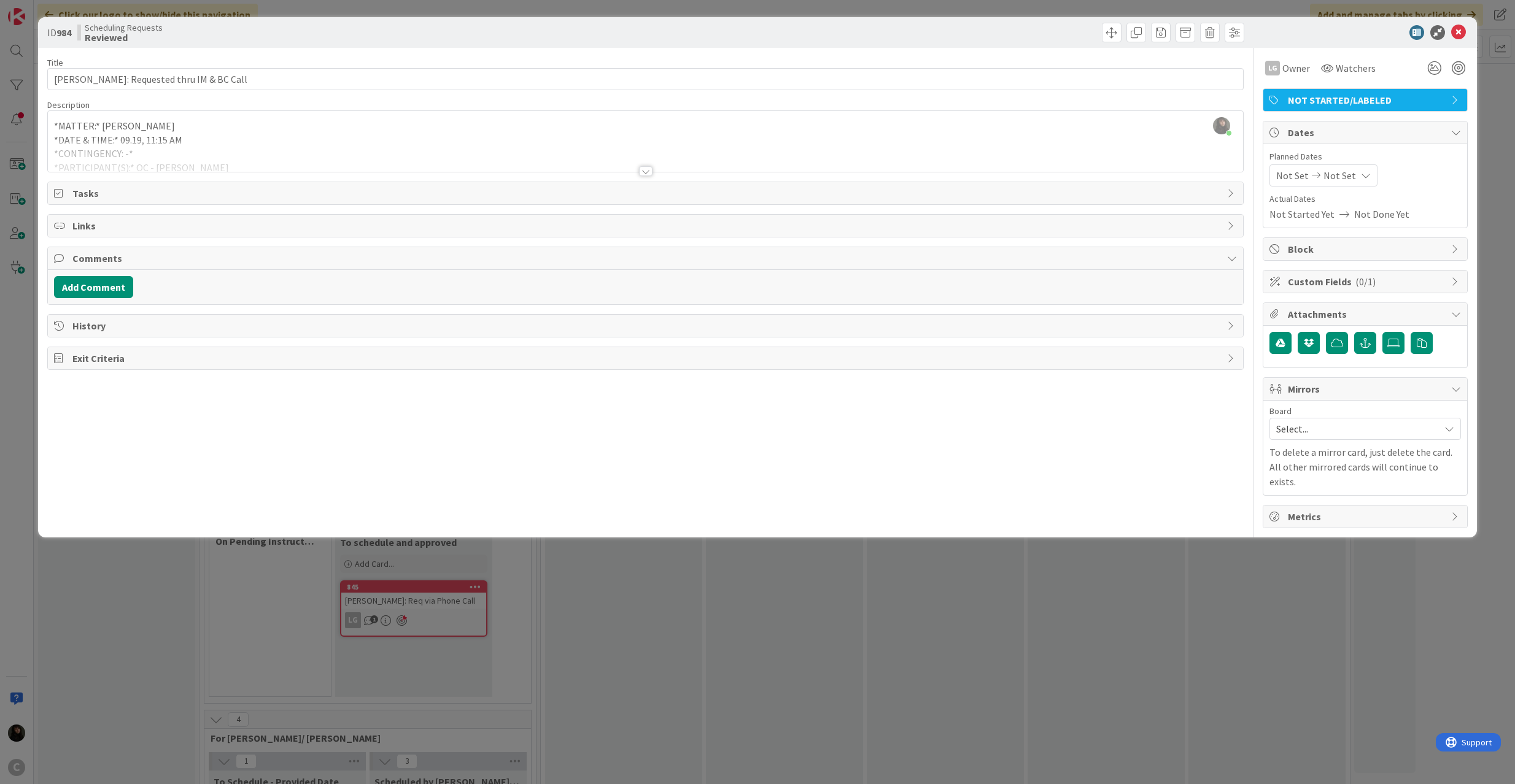
click at [340, 141] on div at bounding box center [646, 156] width 1196 height 31
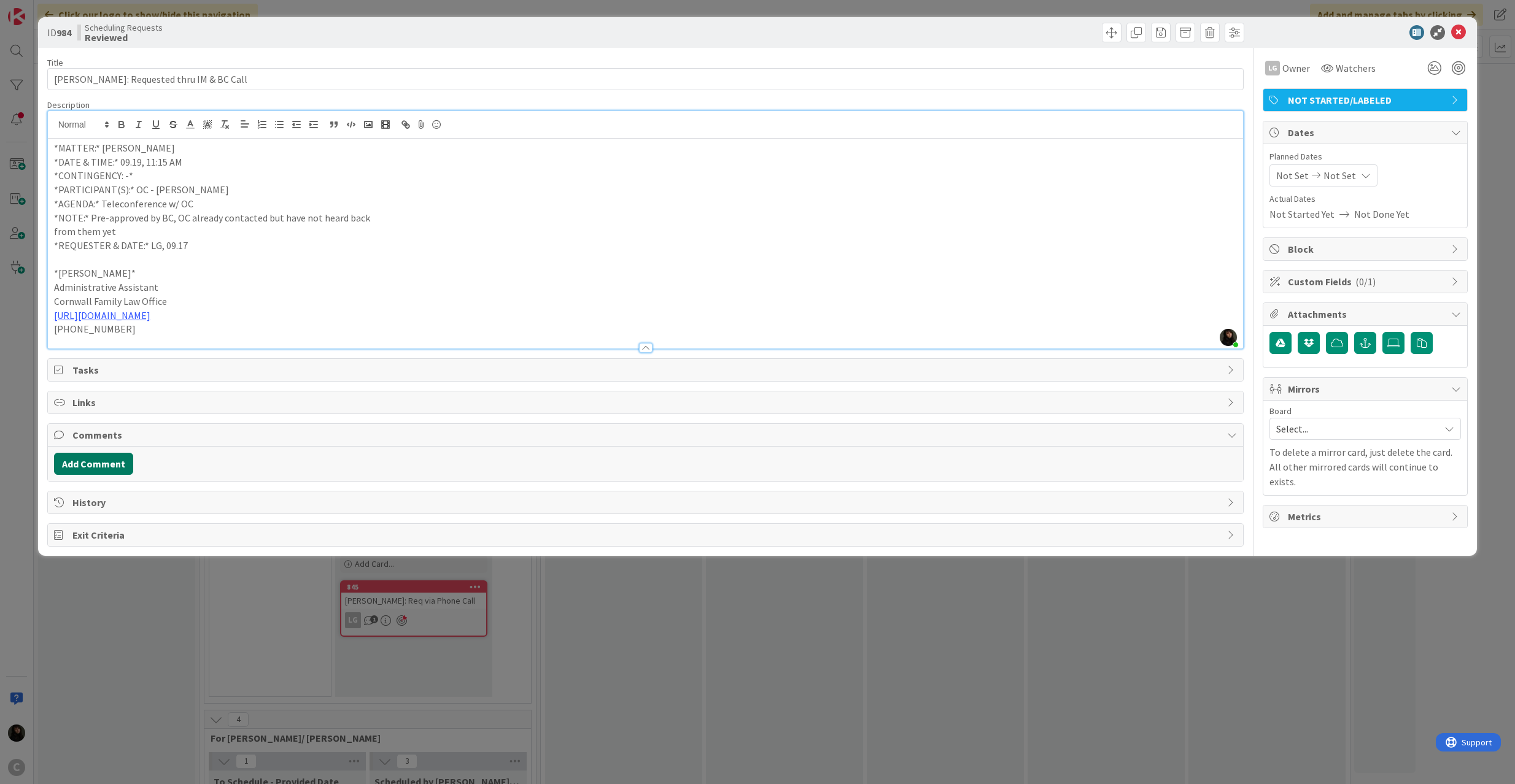
click at [84, 464] on button "Add Comment" at bounding box center [93, 463] width 79 height 22
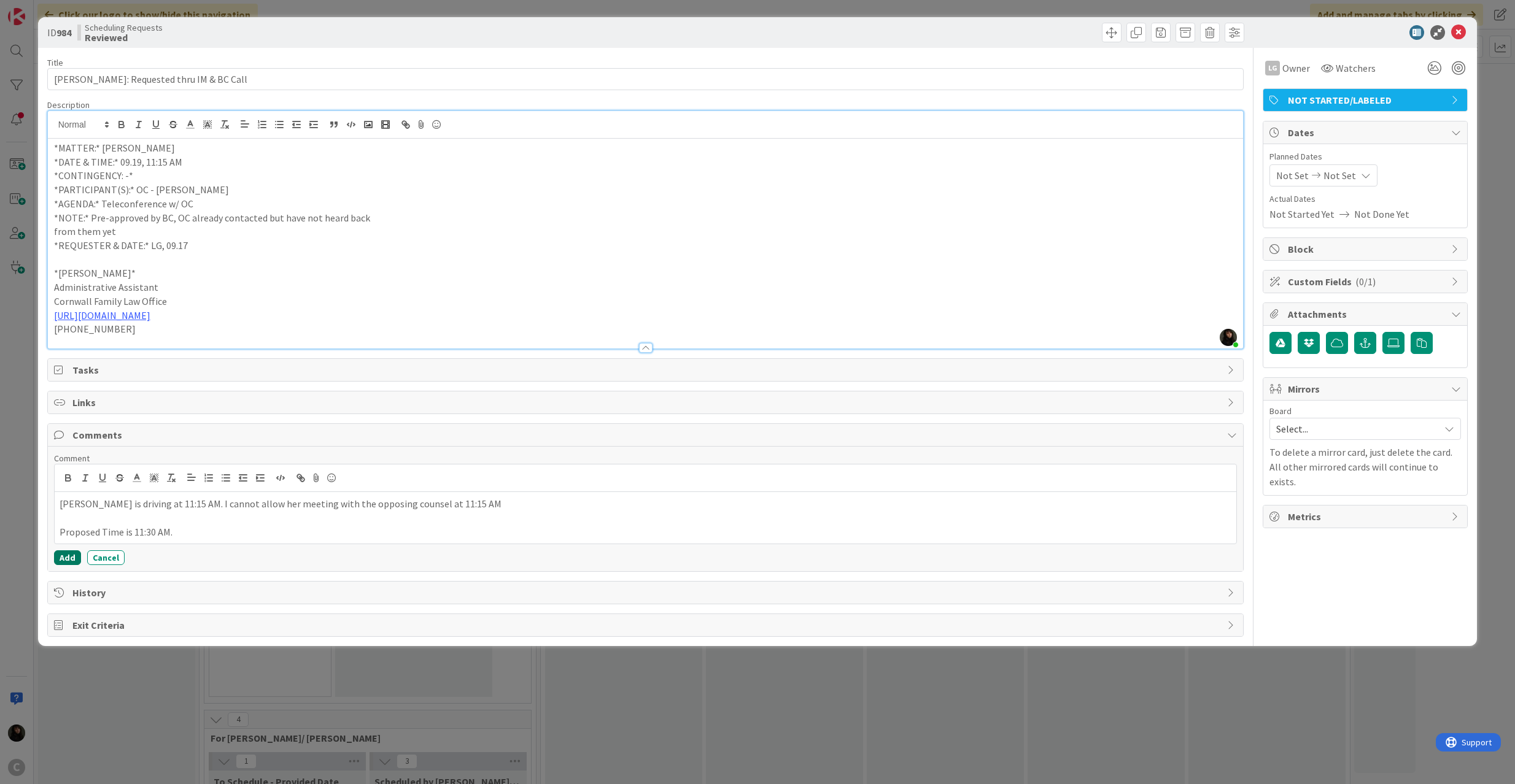
click at [72, 560] on button "Add" at bounding box center [67, 558] width 27 height 15
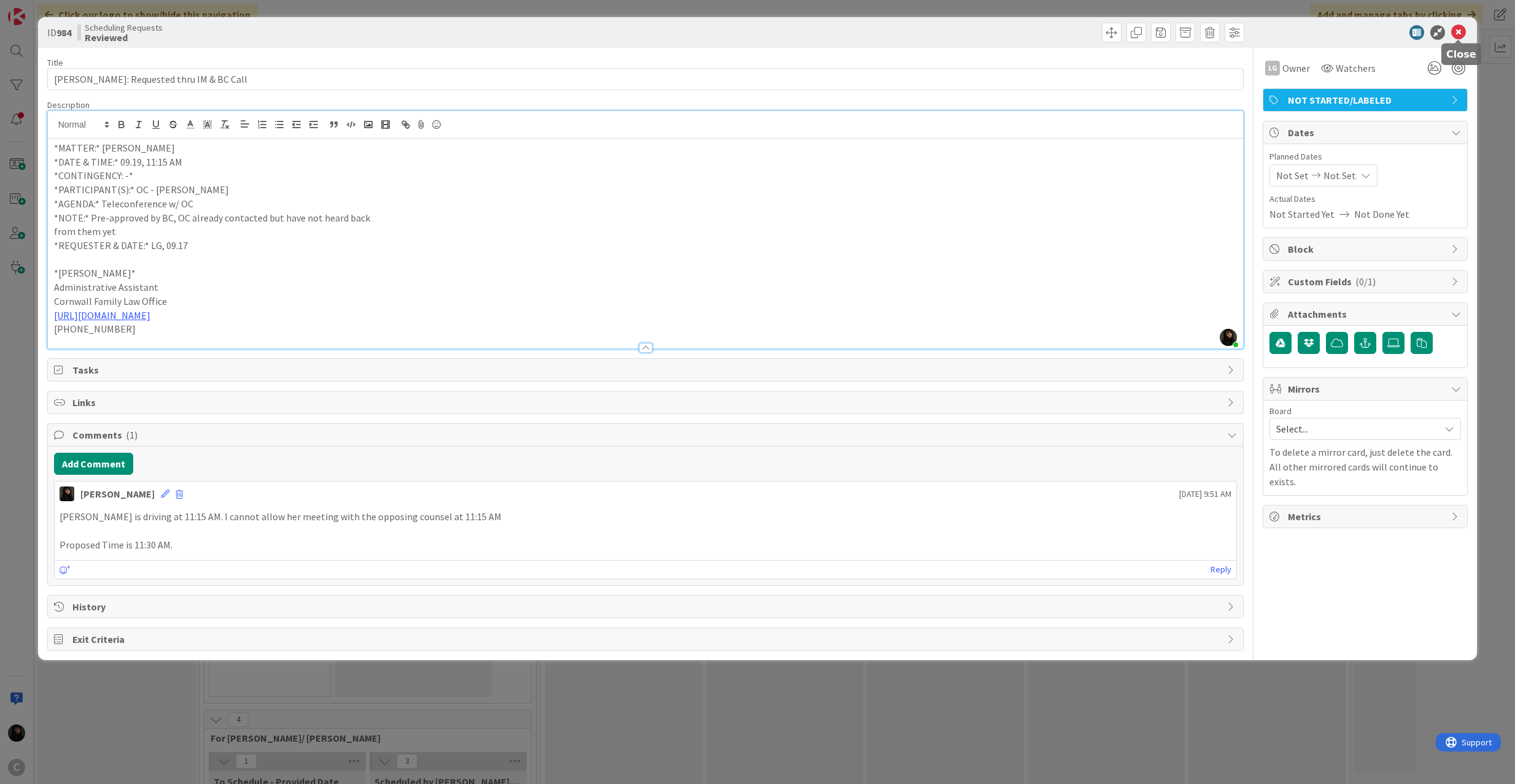
click at [1461, 38] on icon at bounding box center [1458, 33] width 15 height 15
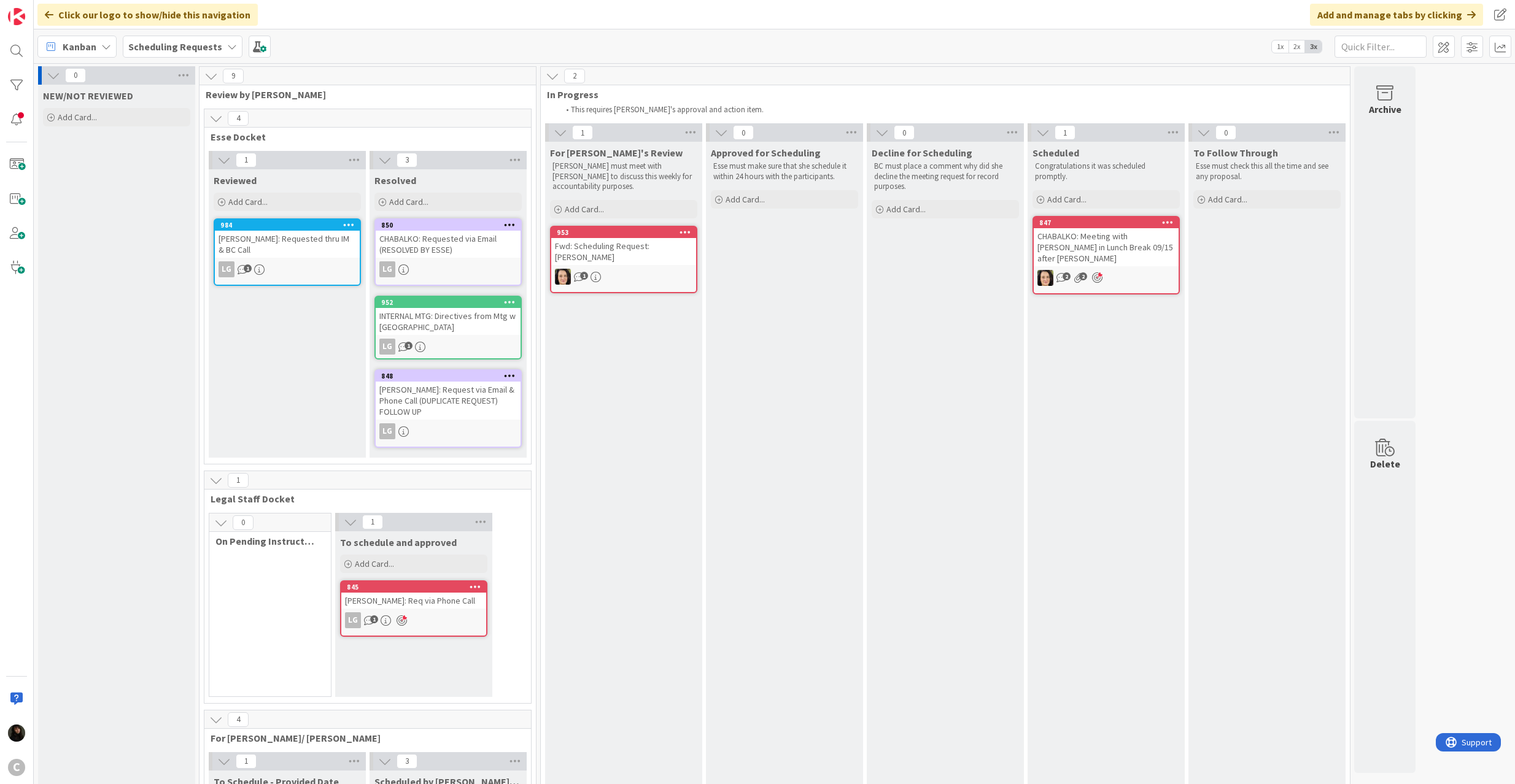
click at [325, 237] on div "[PERSON_NAME]: Requested thru IM & BC Call" at bounding box center [287, 244] width 145 height 27
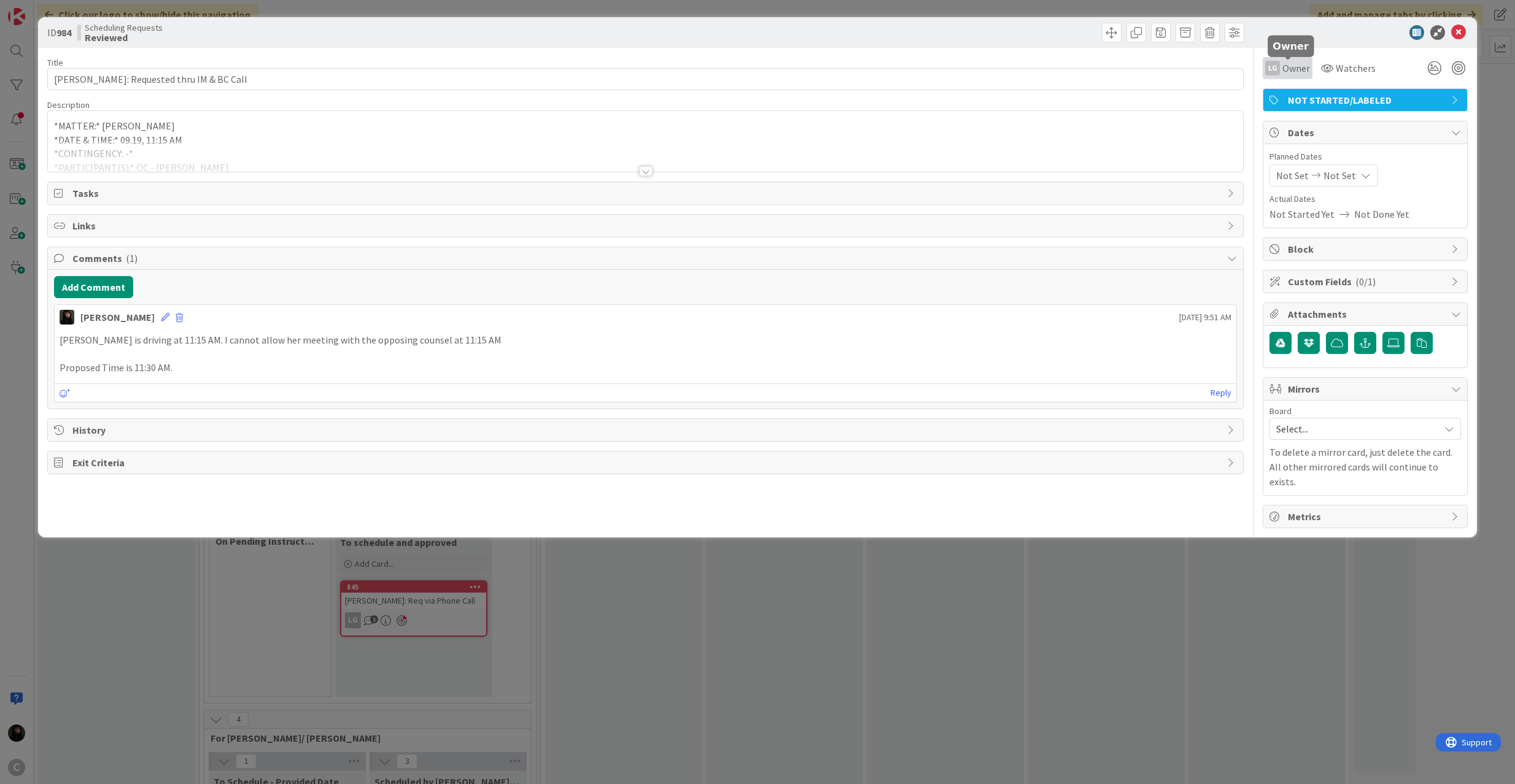
click at [1286, 67] on span "Owner" at bounding box center [1296, 68] width 28 height 15
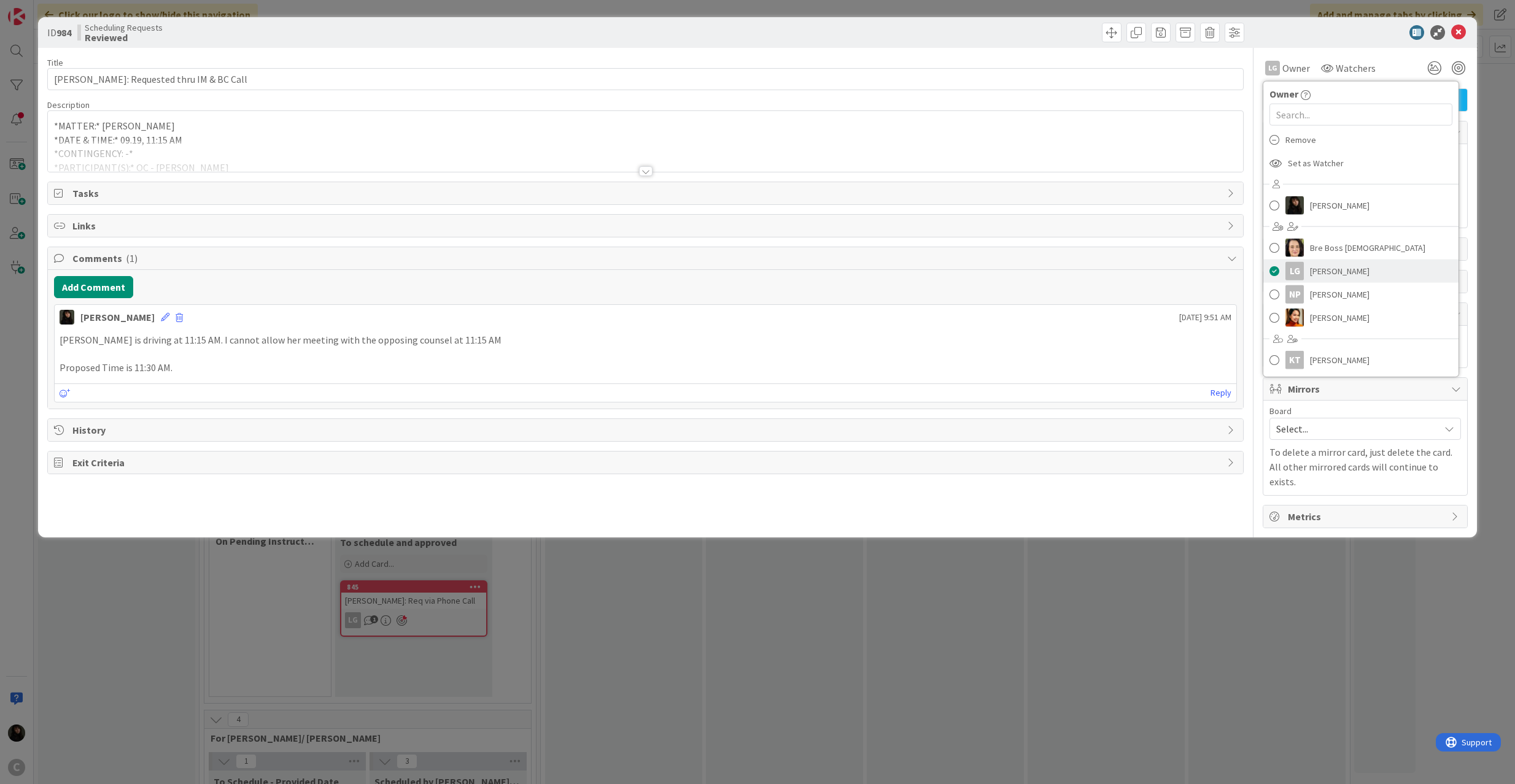
click at [1279, 260] on link "LG [PERSON_NAME]" at bounding box center [1361, 271] width 195 height 23
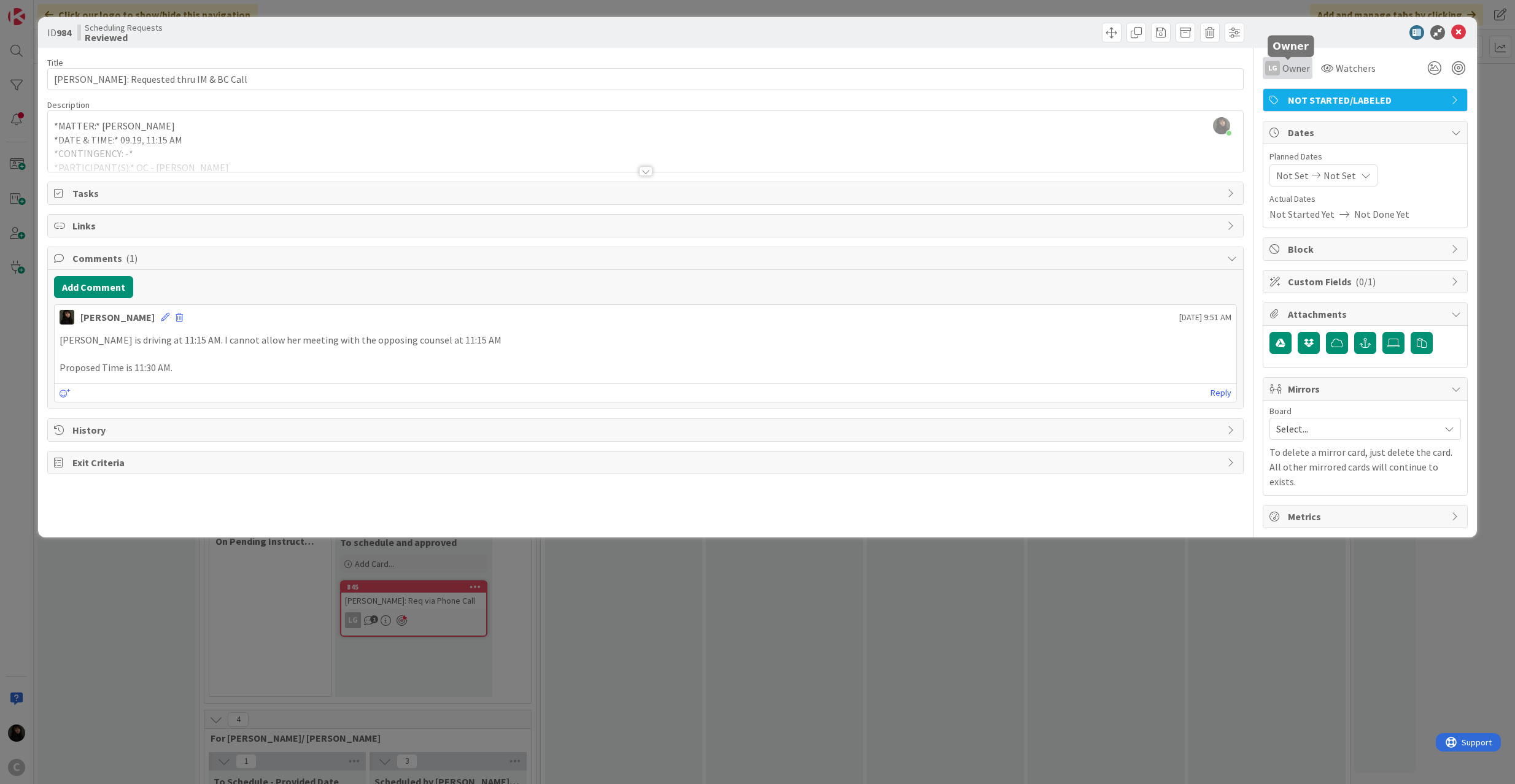
click at [1286, 64] on span "Owner" at bounding box center [1296, 68] width 28 height 15
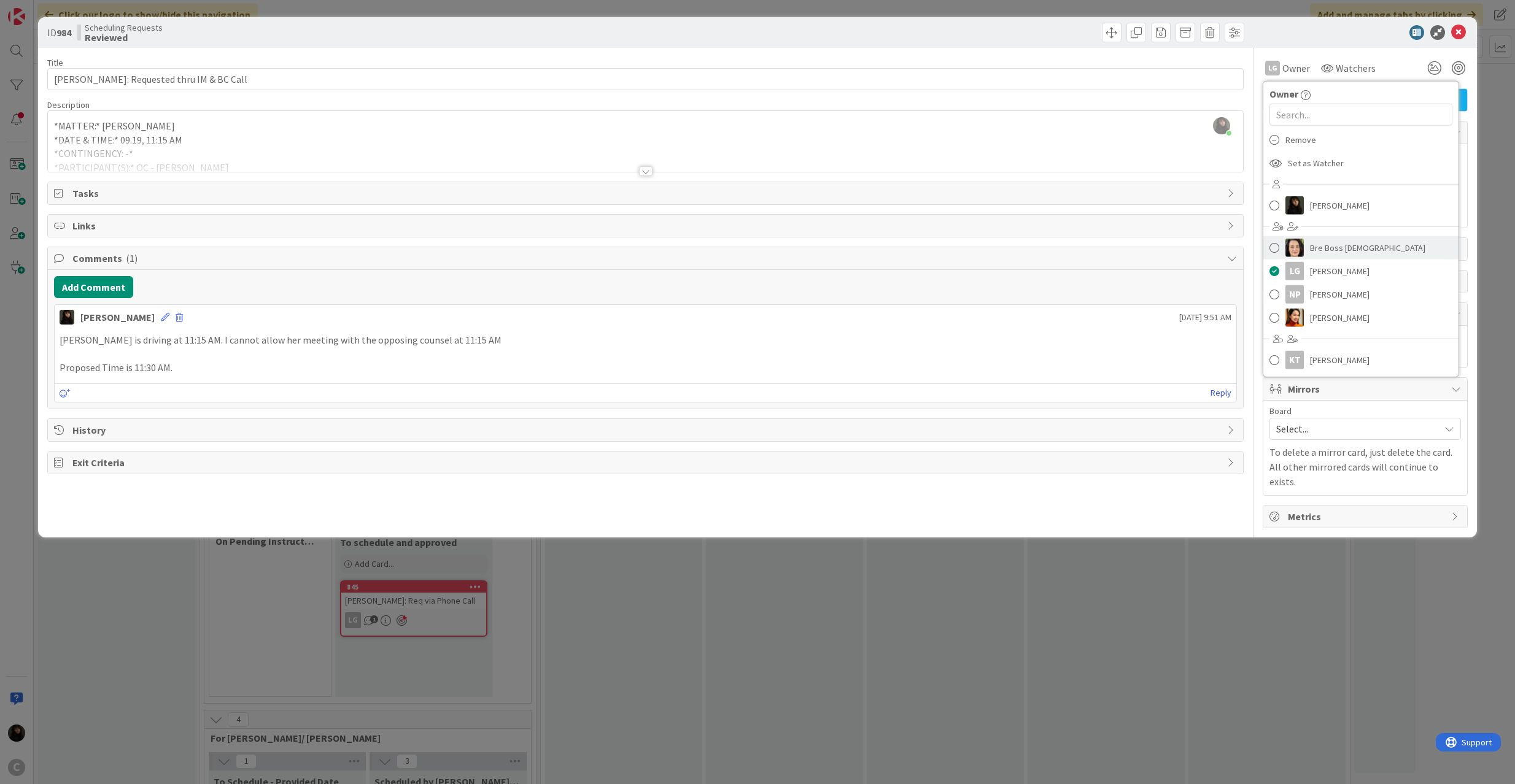
click at [1279, 258] on link "Bre Boss [DEMOGRAPHIC_DATA]" at bounding box center [1361, 248] width 195 height 23
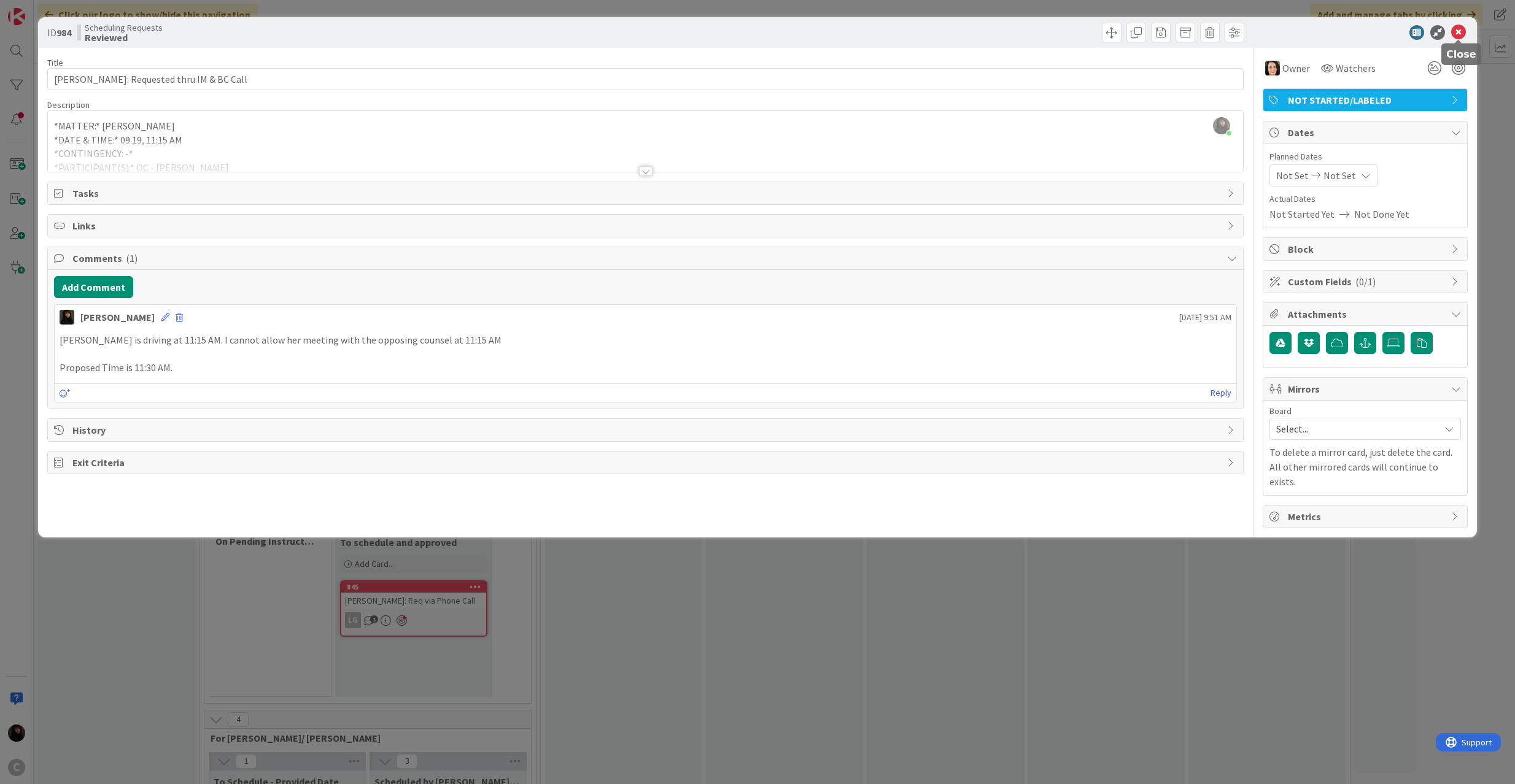
click at [1459, 28] on icon at bounding box center [1458, 33] width 15 height 15
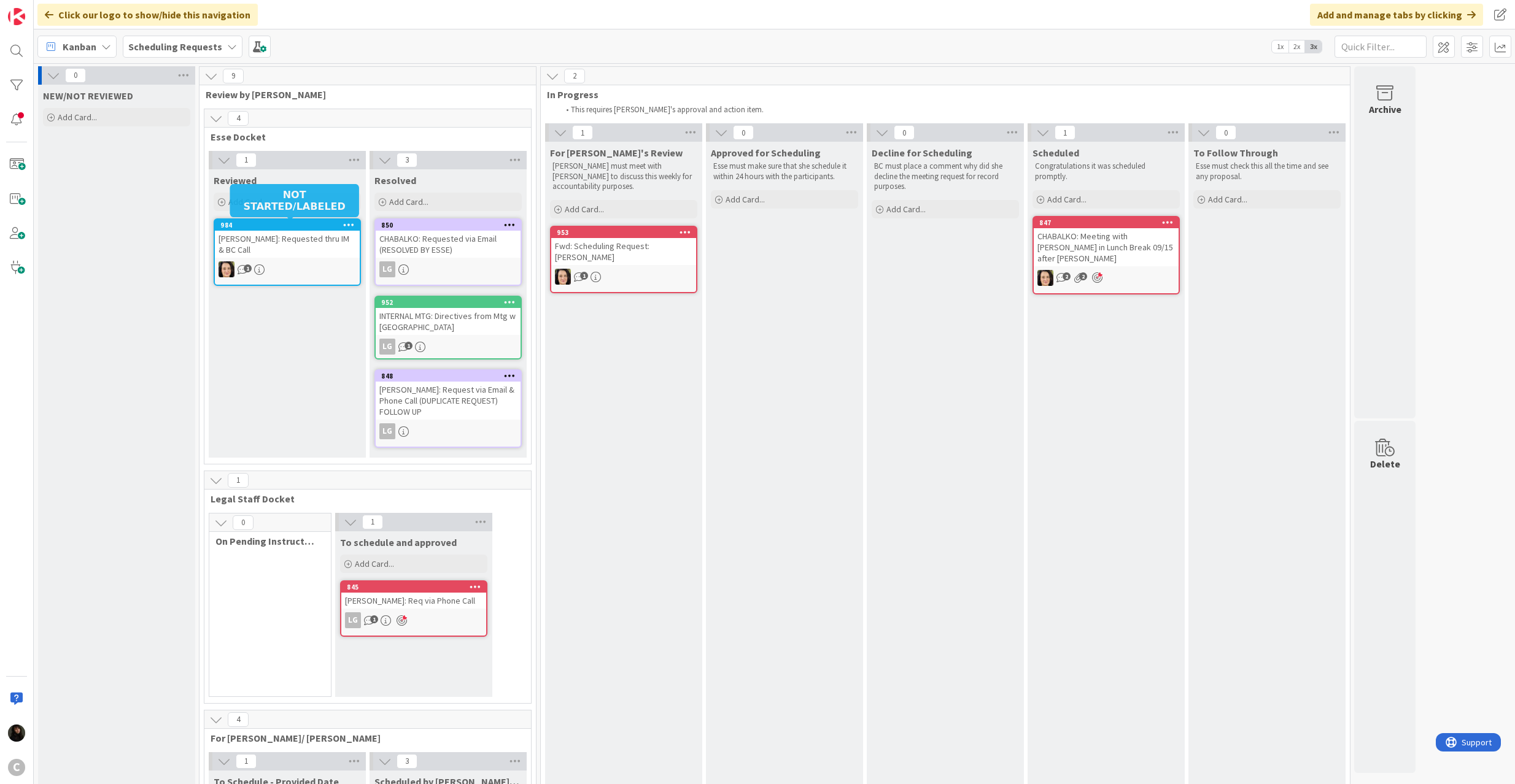
click at [279, 224] on div "984" at bounding box center [290, 225] width 139 height 8
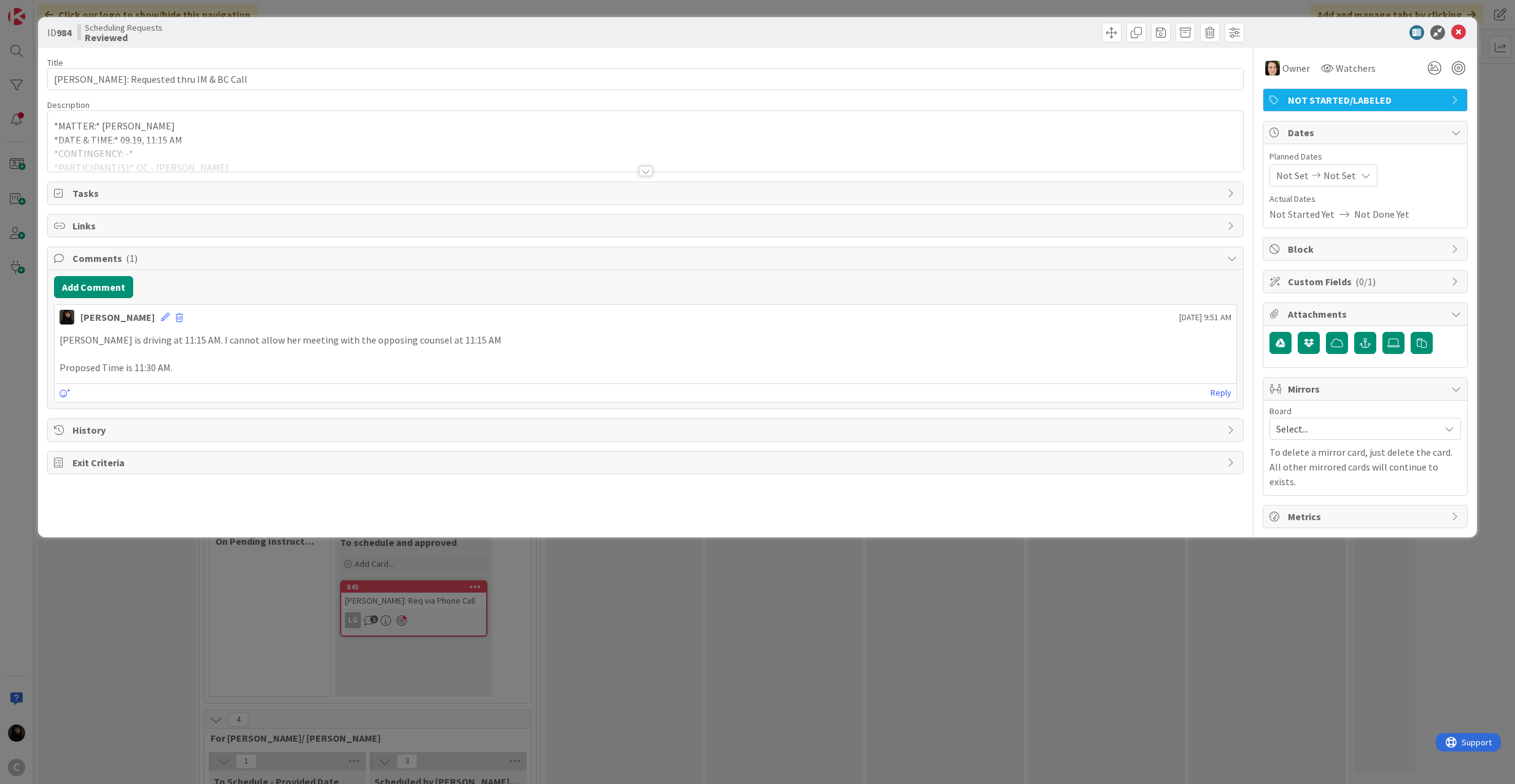
click at [1373, 101] on span "NOT STARTED/LABELED" at bounding box center [1366, 100] width 157 height 15
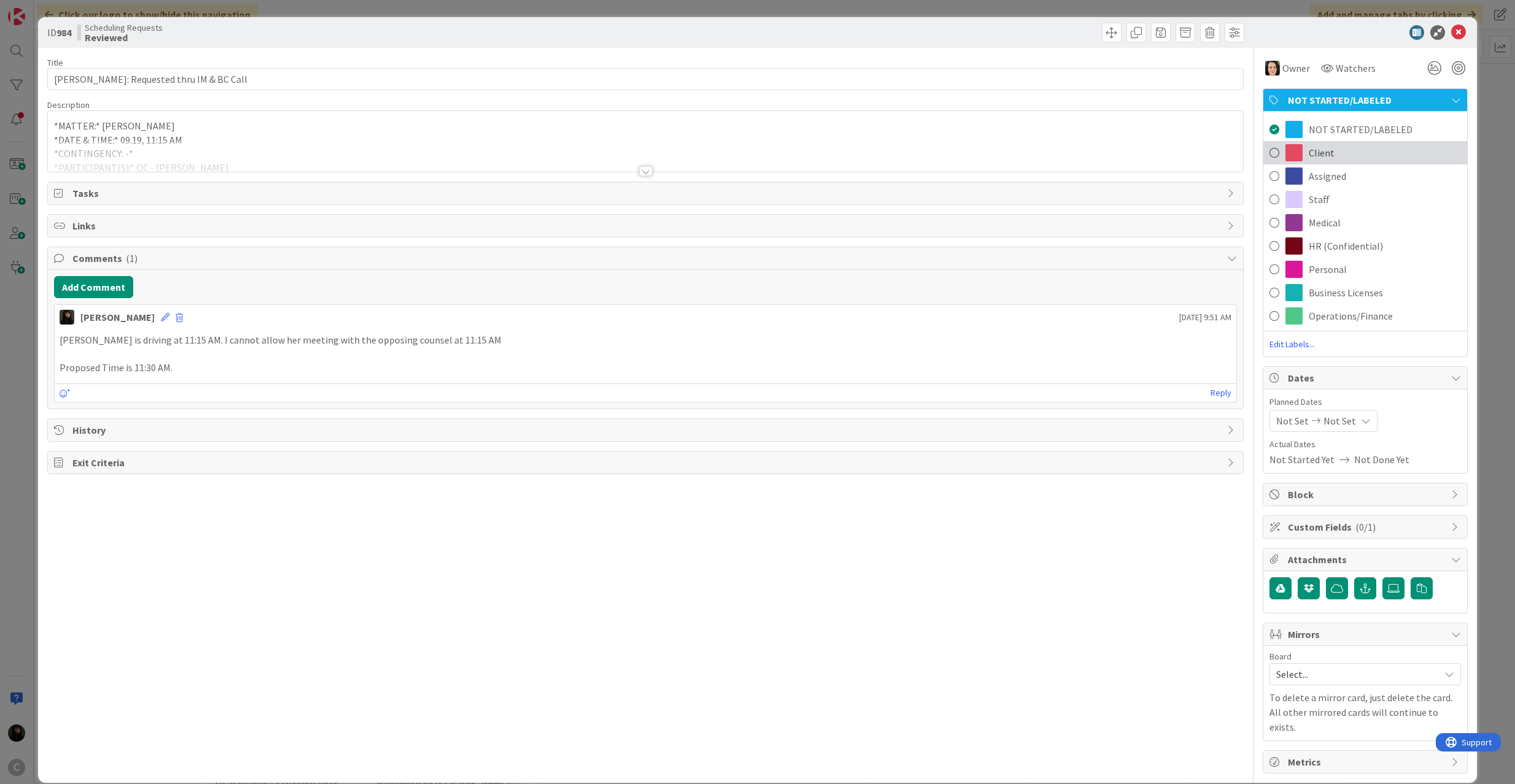
click at [1313, 158] on span "Client" at bounding box center [1322, 153] width 25 height 15
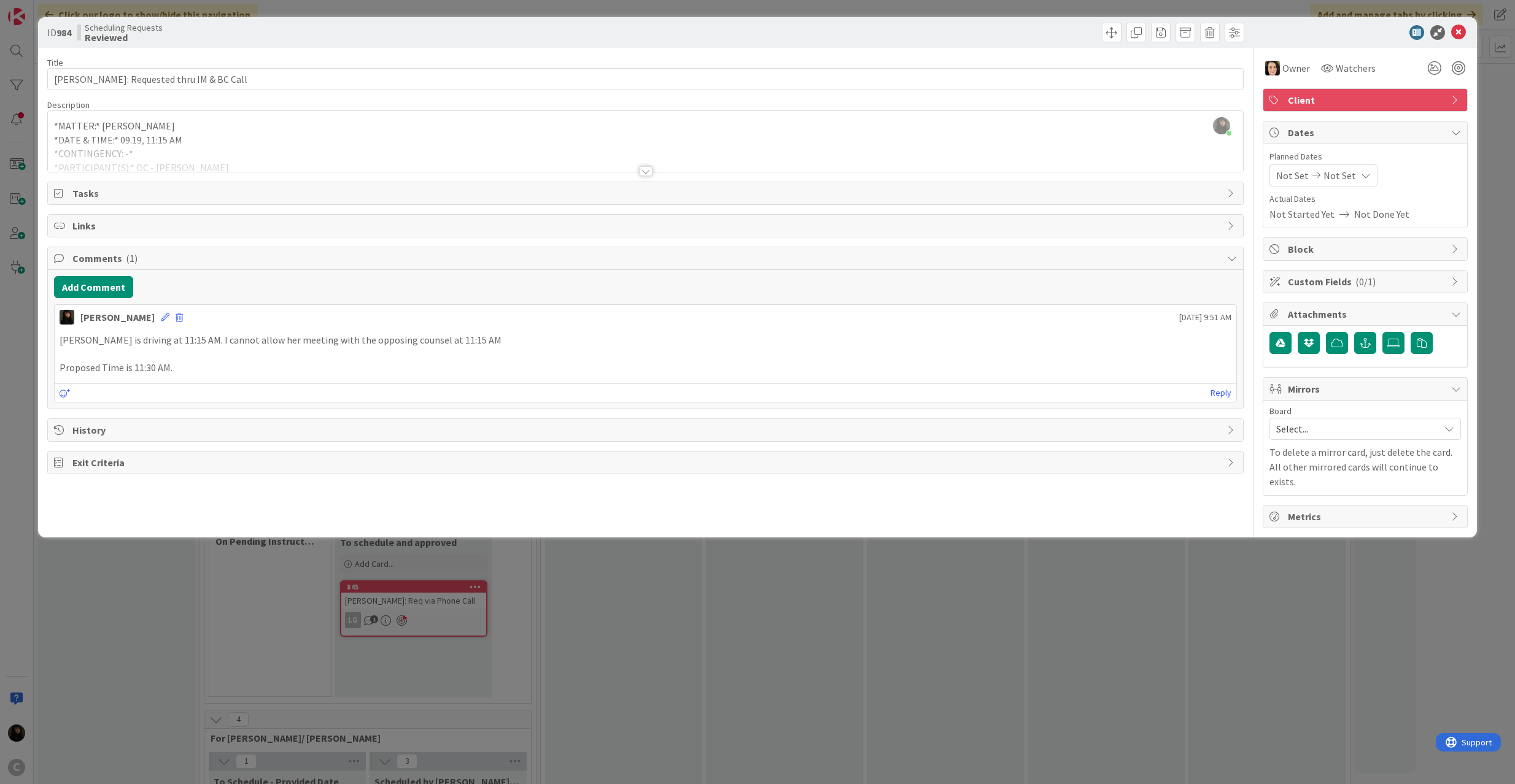
click at [1459, 25] on icon at bounding box center [1458, 33] width 15 height 15
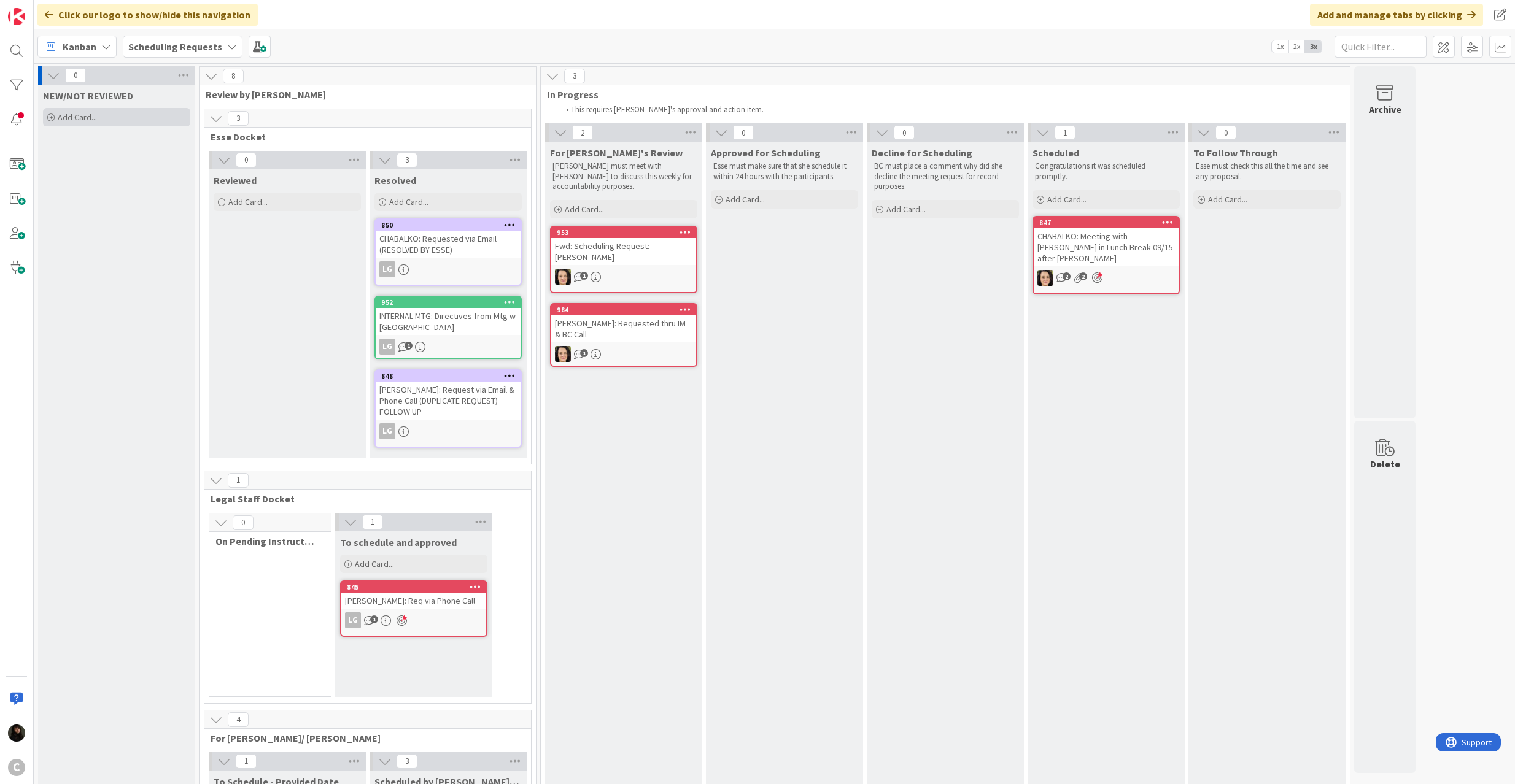
click at [69, 118] on span "Add Card..." at bounding box center [78, 117] width 40 height 11
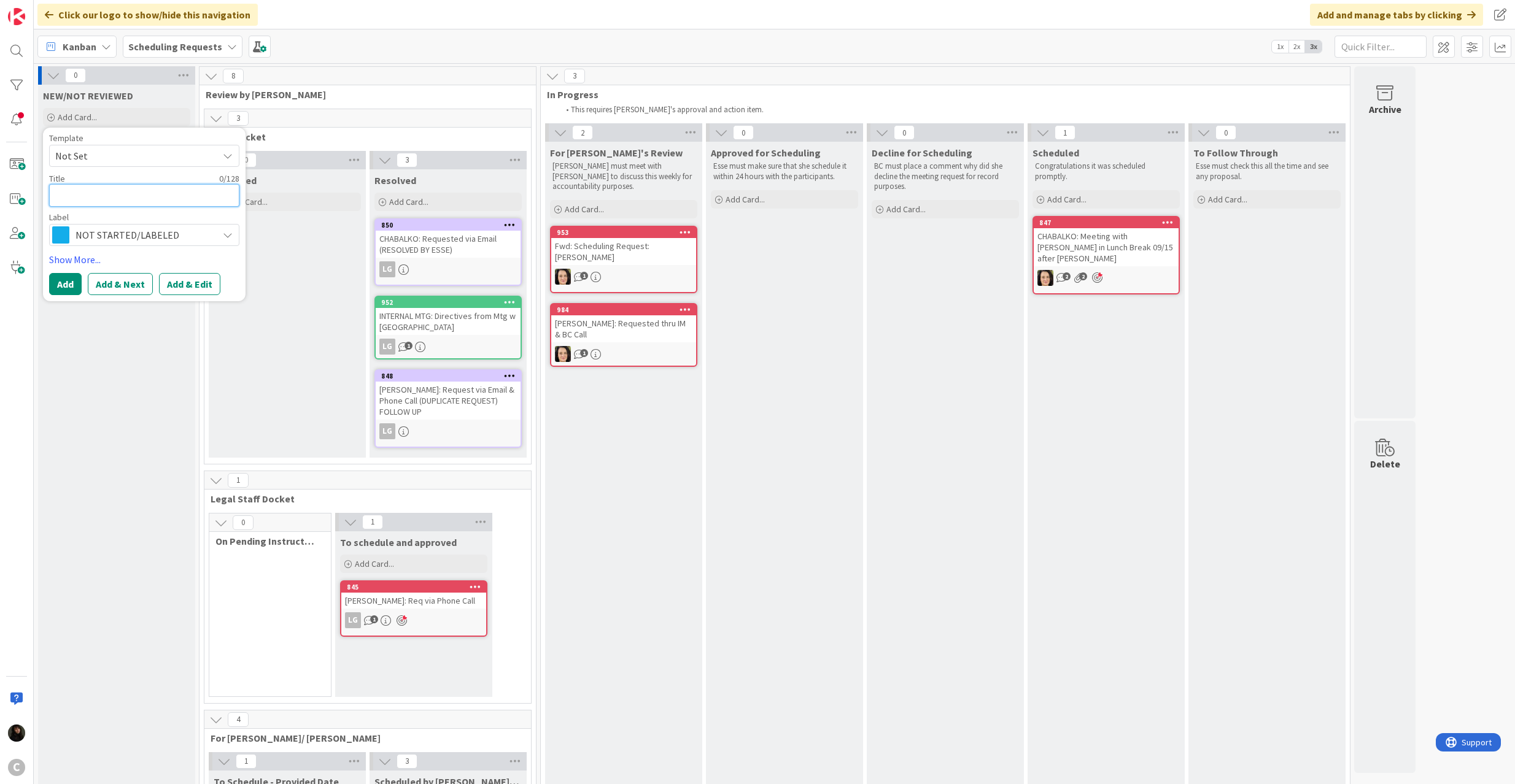
click at [114, 192] on textarea at bounding box center [144, 195] width 190 height 23
paste textarea "[PERSON_NAME] (In-person appointment) @ 9:15am [PM] - RESCHEDULING PROCESS"
type textarea "x"
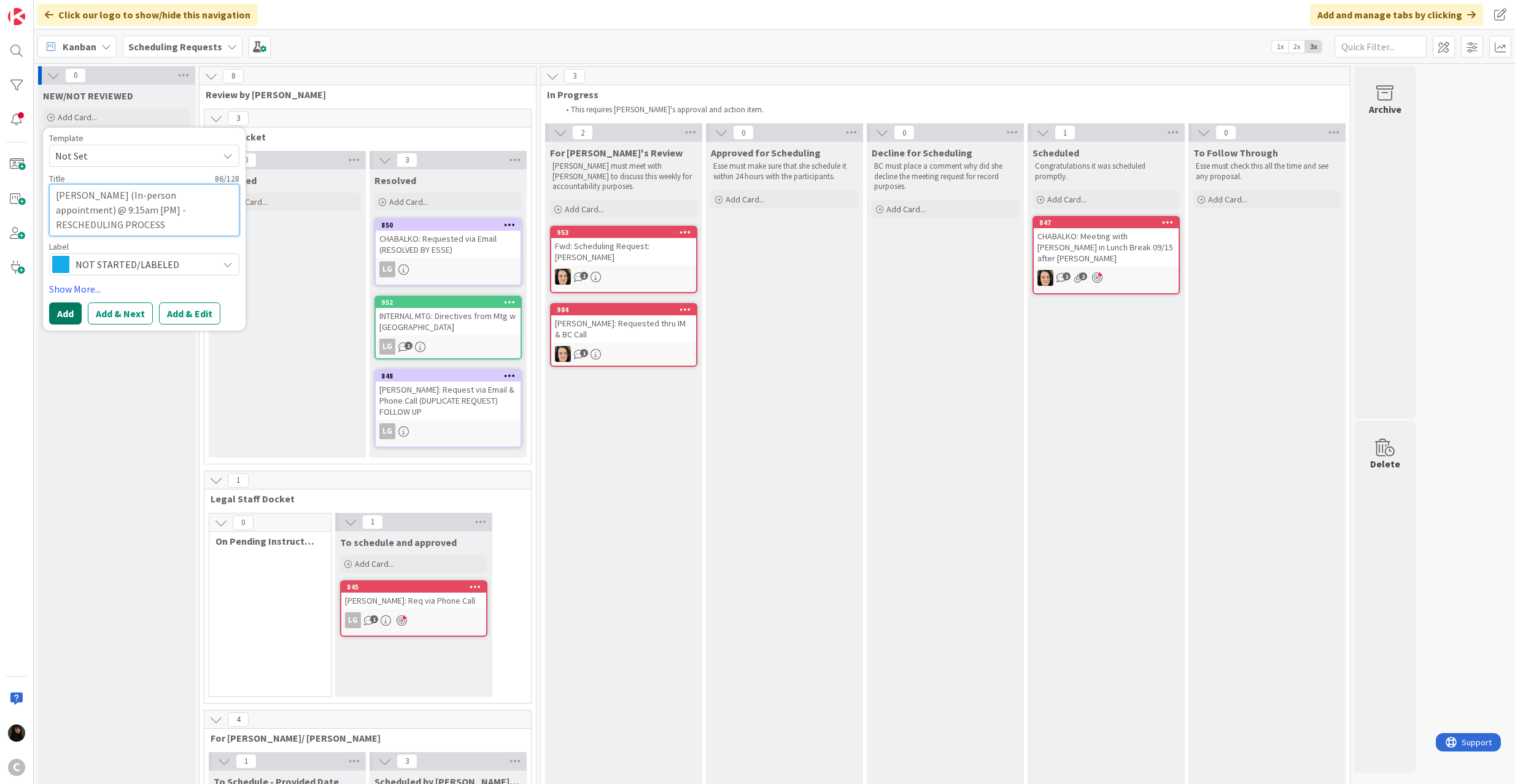
type textarea "[PERSON_NAME] (In-person appointment) @ 9:15am [PM] - RESCHEDULING PROCESS"
click at [59, 316] on button "Add" at bounding box center [65, 313] width 33 height 22
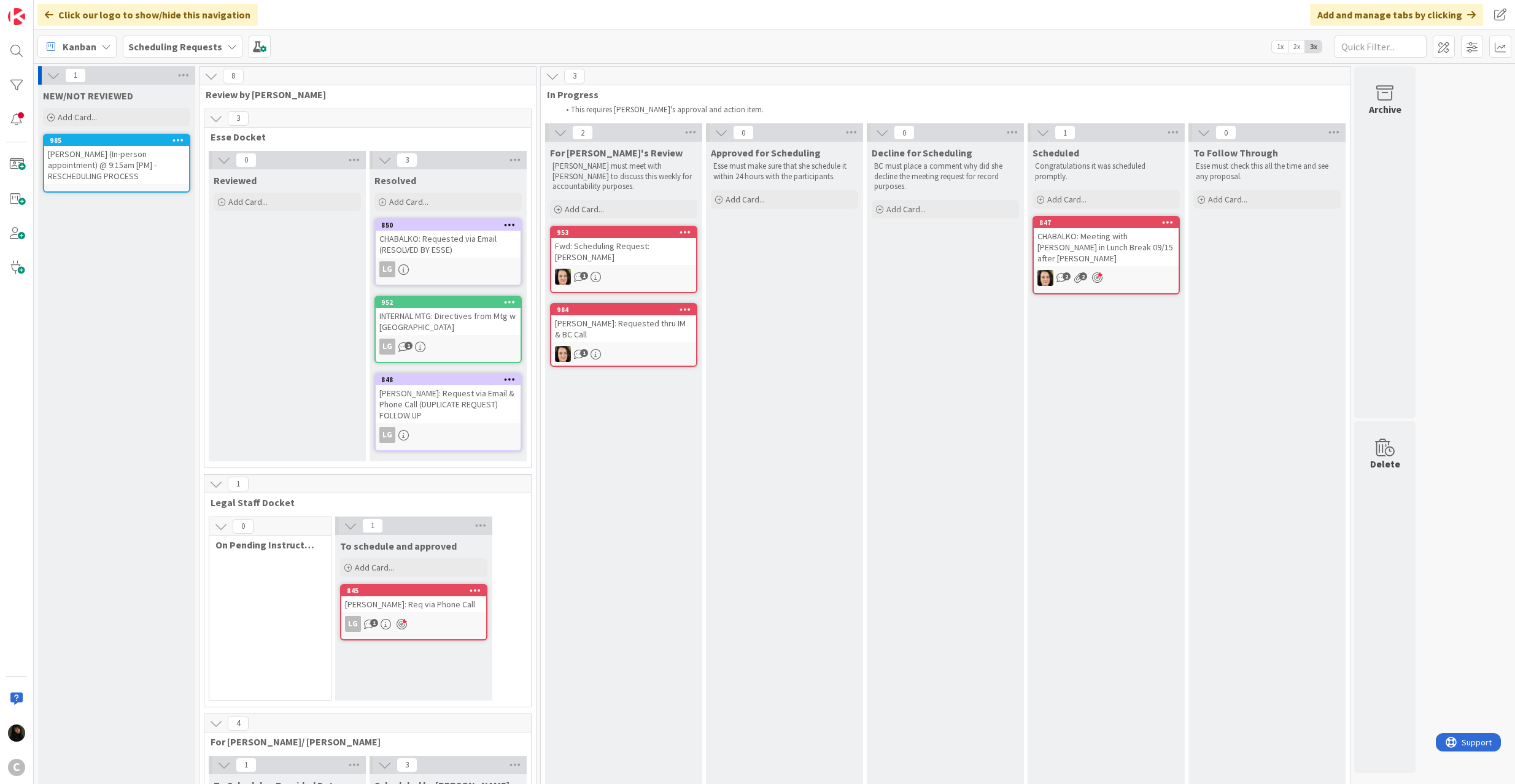
click at [90, 156] on div "[PERSON_NAME] (In-person appointment) @ 9:15am [PM] - RESCHEDULING PROCESS" at bounding box center [116, 165] width 145 height 38
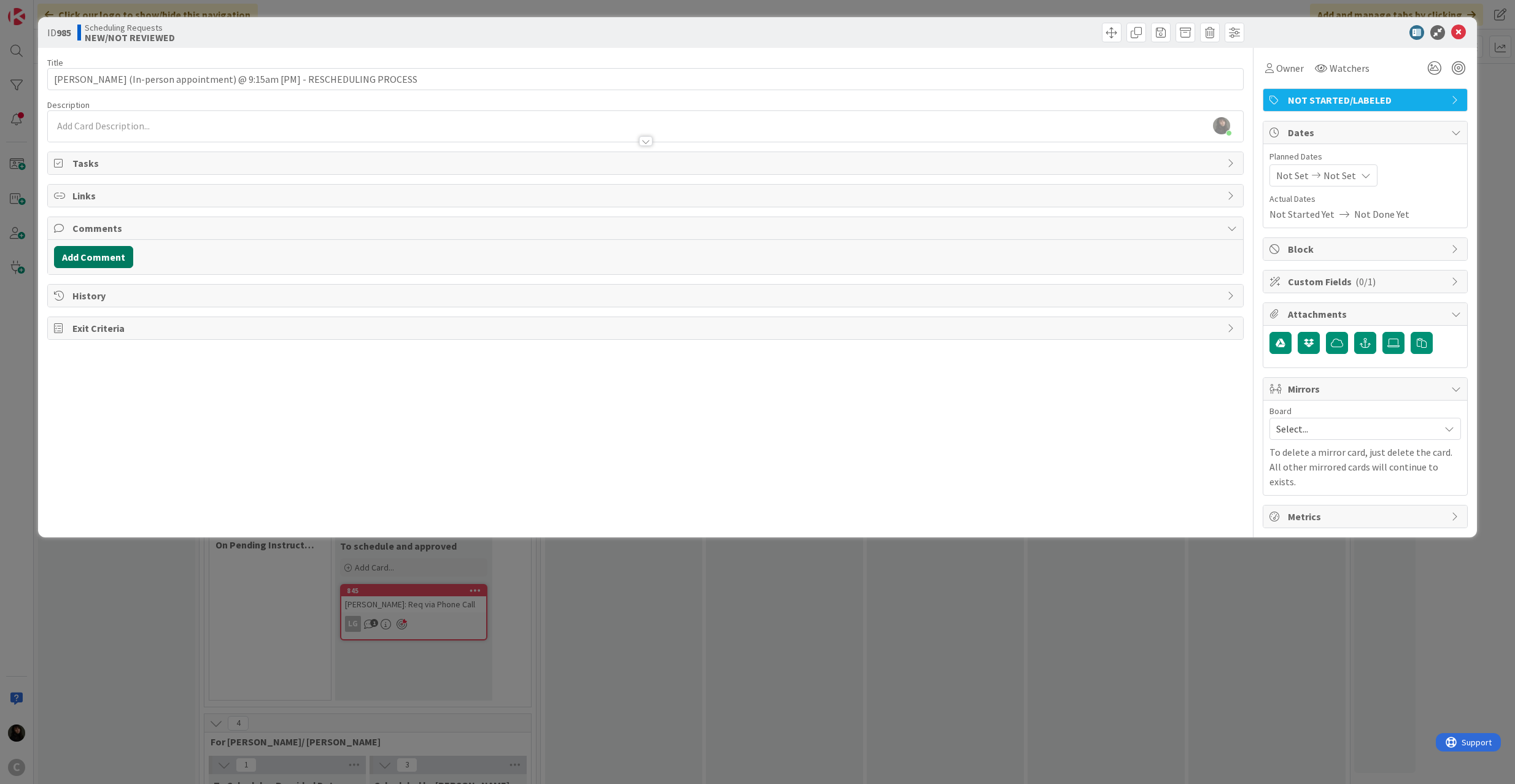
click at [102, 260] on button "Add Comment" at bounding box center [93, 257] width 79 height 22
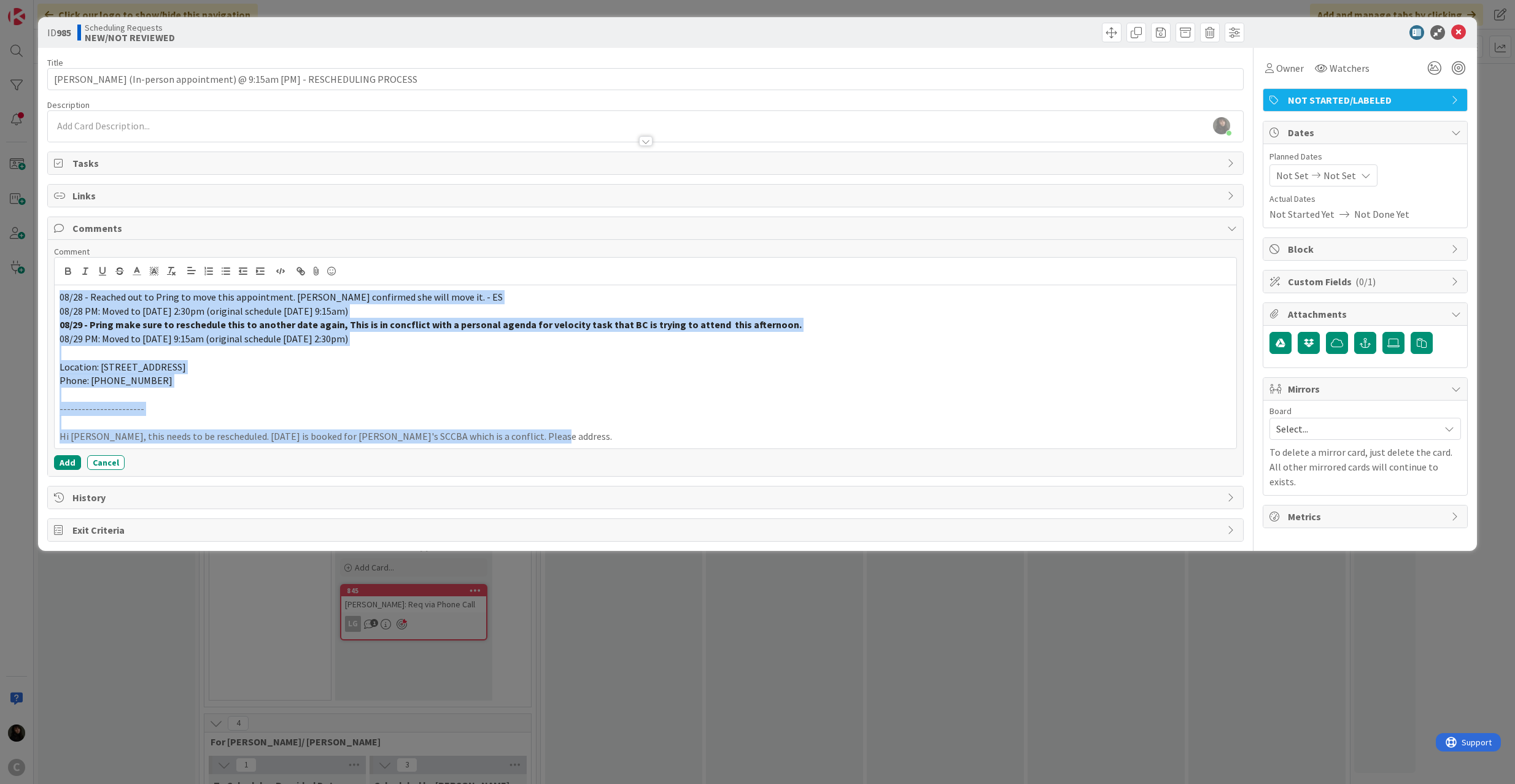
copy div "08/28 - Reached out to Pring to move this appointment. [PERSON_NAME] confirmed …"
click at [62, 460] on button "Add" at bounding box center [67, 462] width 27 height 15
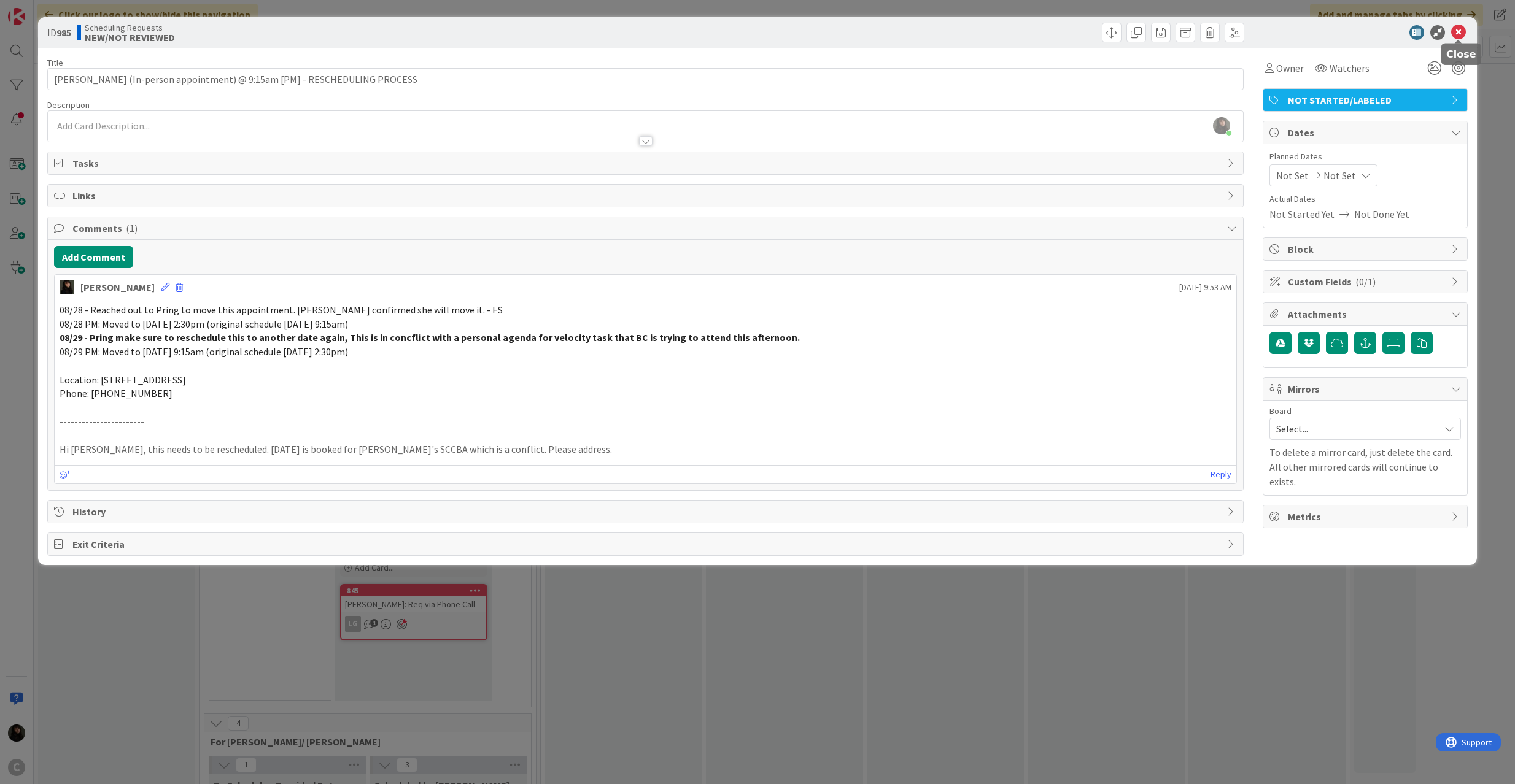
click at [1462, 32] on icon at bounding box center [1458, 33] width 15 height 15
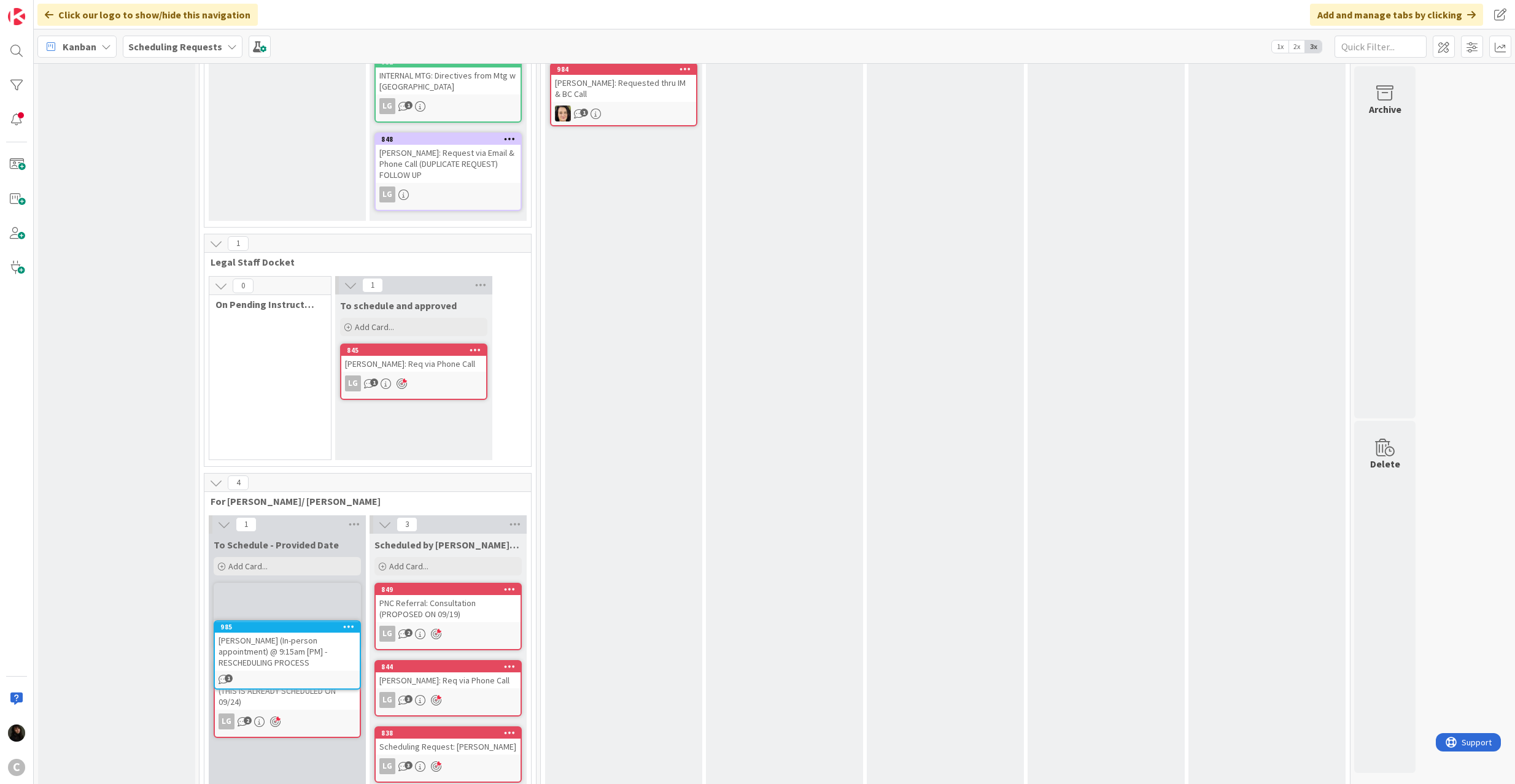
scroll to position [242, 0]
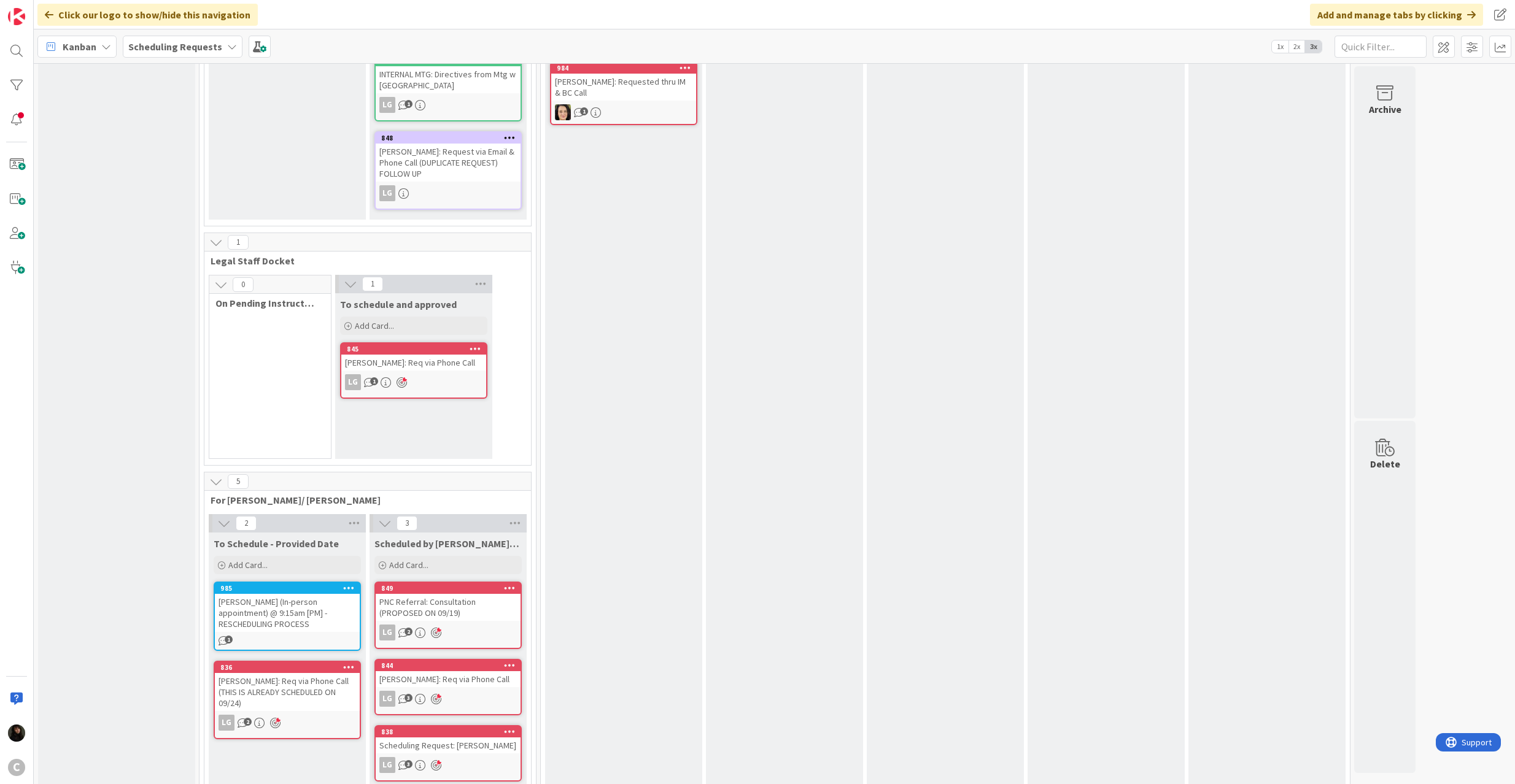
click at [302, 603] on div "[PERSON_NAME] (In-person appointment) @ 9:15am [PM] - RESCHEDULING PROCESS" at bounding box center [287, 613] width 145 height 38
